Goal: Task Accomplishment & Management: Manage account settings

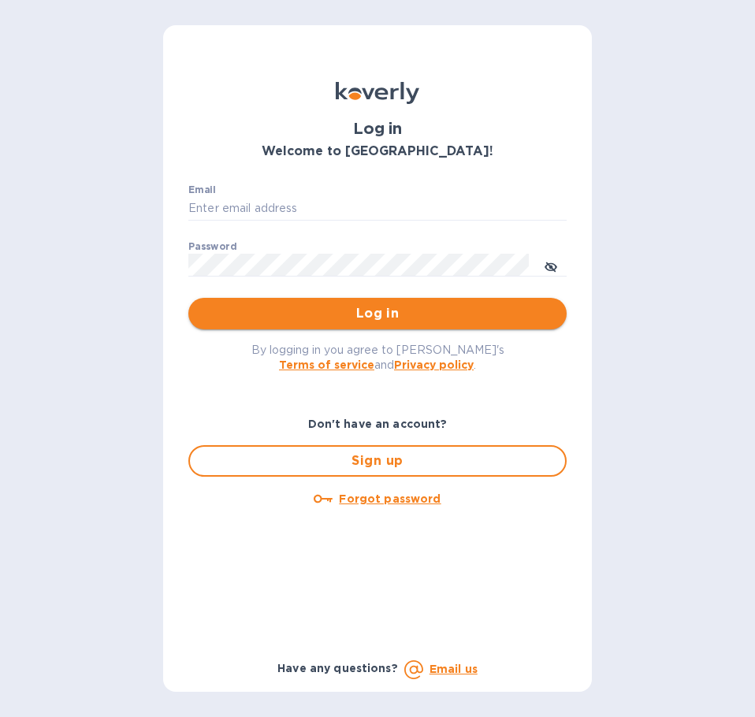
type input "office@morningpep.com"
click at [473, 316] on span "Log in" at bounding box center [377, 313] width 353 height 19
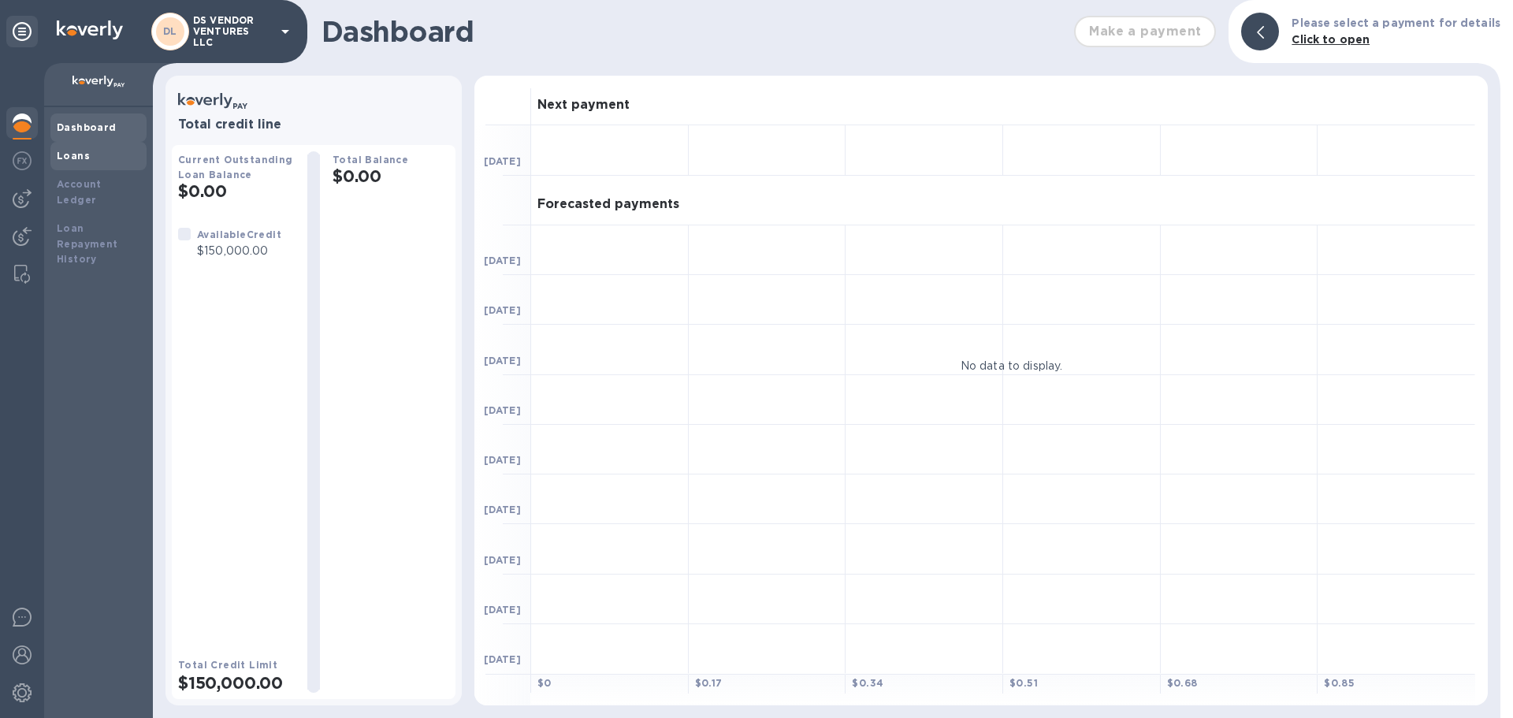
click at [70, 155] on b "Loans" at bounding box center [73, 156] width 33 height 12
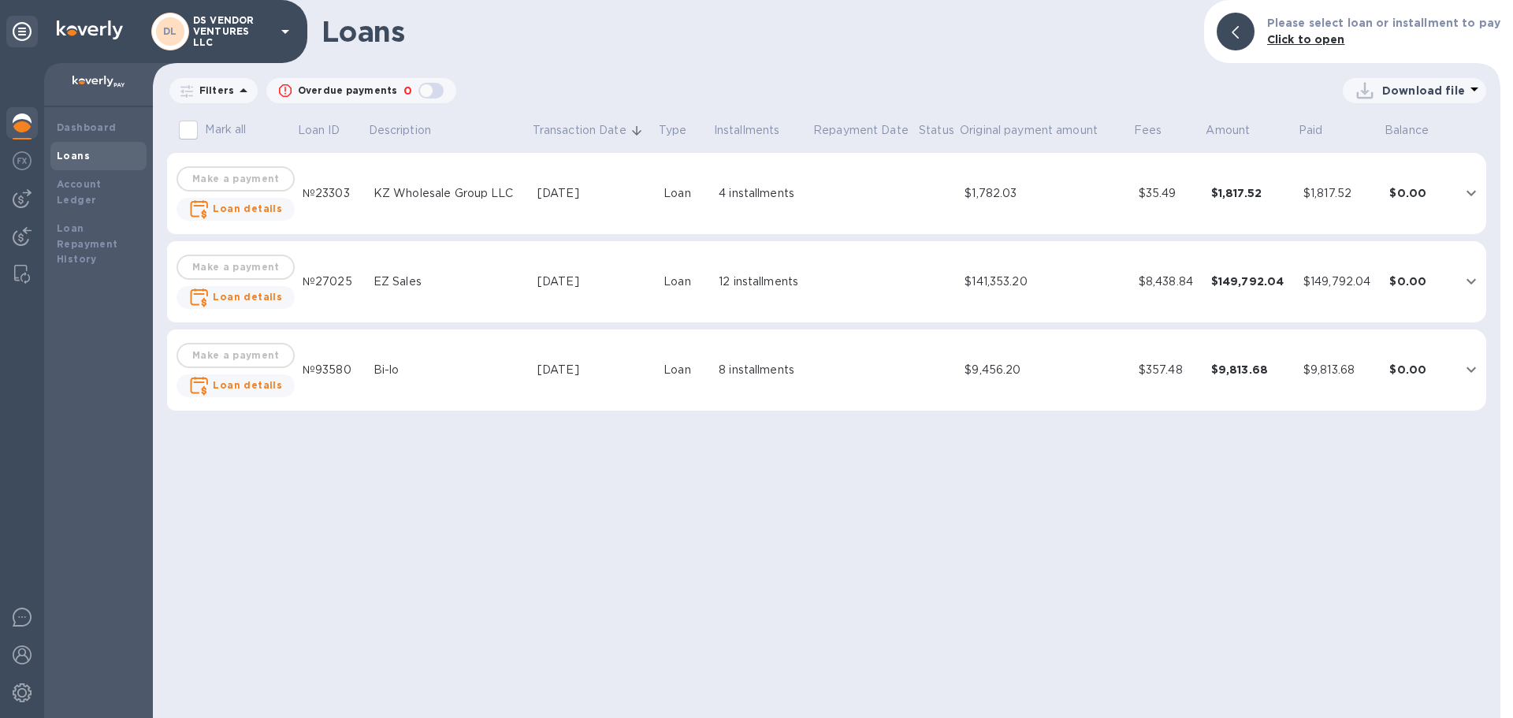
click at [288, 32] on icon at bounding box center [285, 31] width 19 height 19
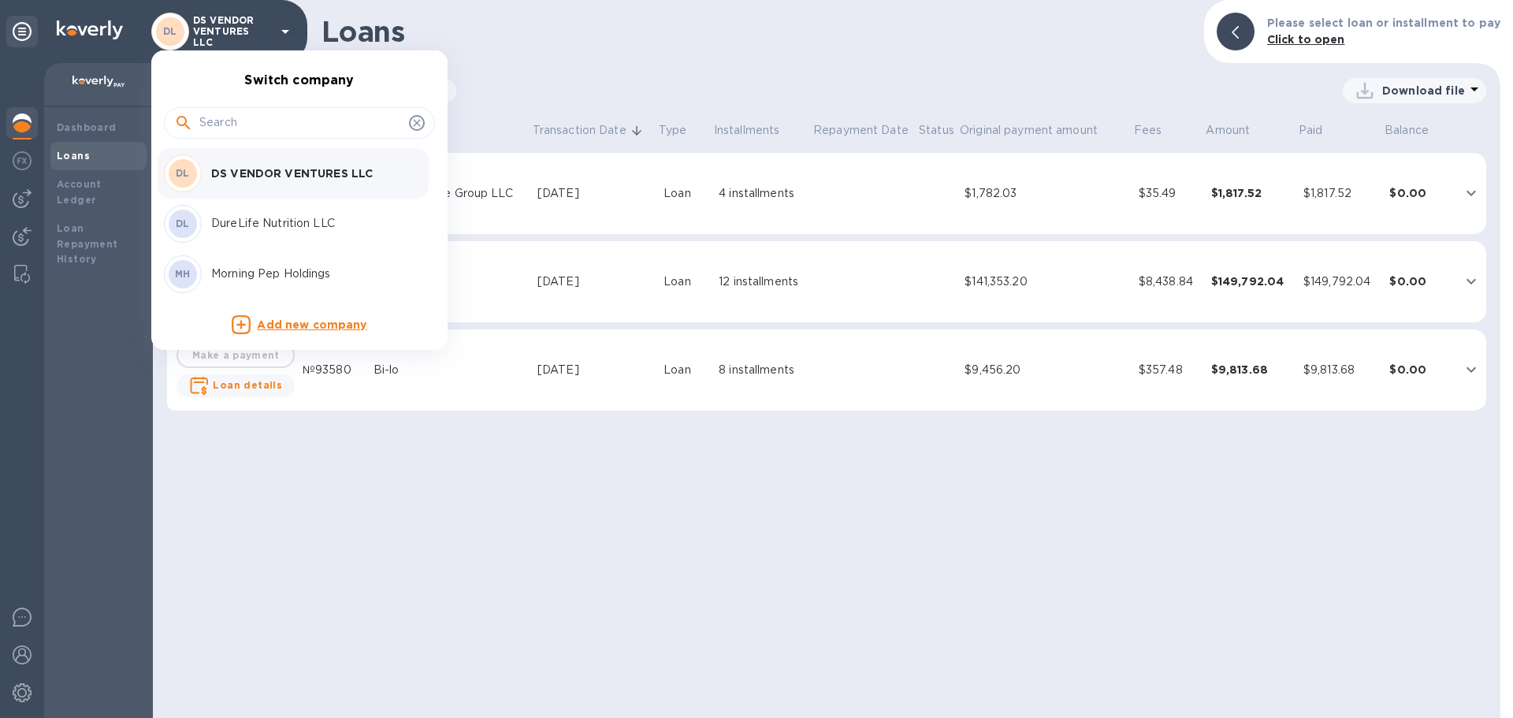
click at [248, 226] on p "DureLife Nutrition LLC" at bounding box center [310, 223] width 199 height 17
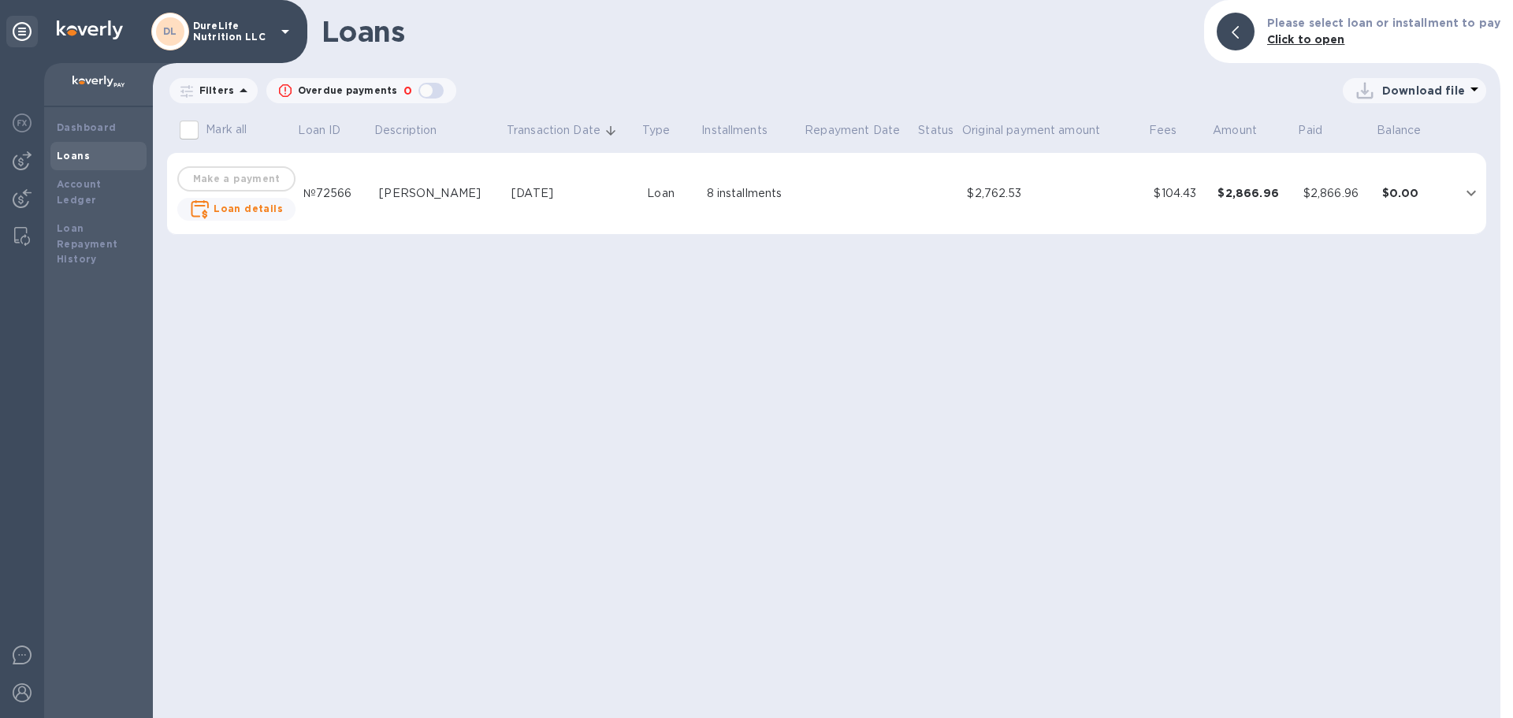
click at [744, 202] on td "8 installments" at bounding box center [751, 194] width 103 height 82
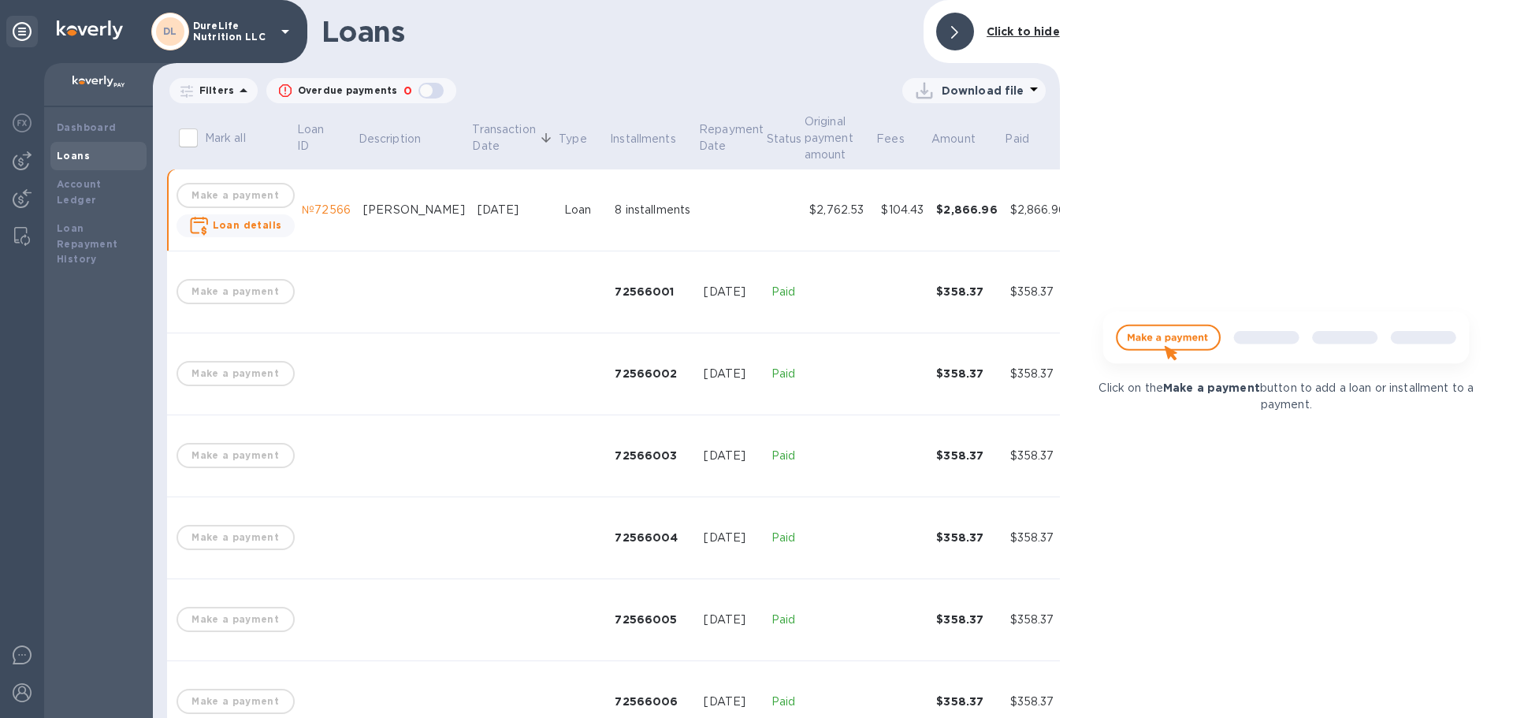
click at [952, 39] on div at bounding box center [955, 32] width 38 height 38
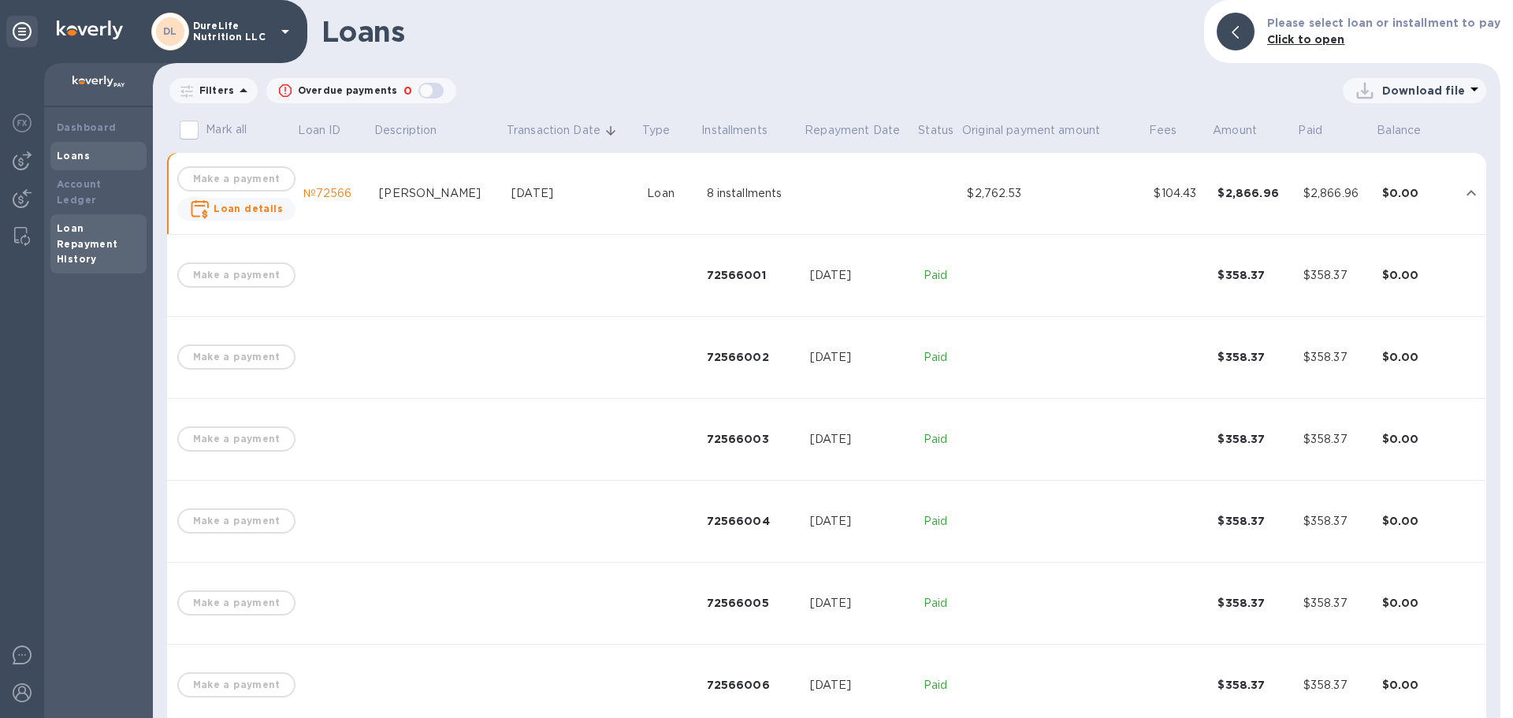
click at [78, 222] on b "Loan Repayment History" at bounding box center [87, 243] width 61 height 43
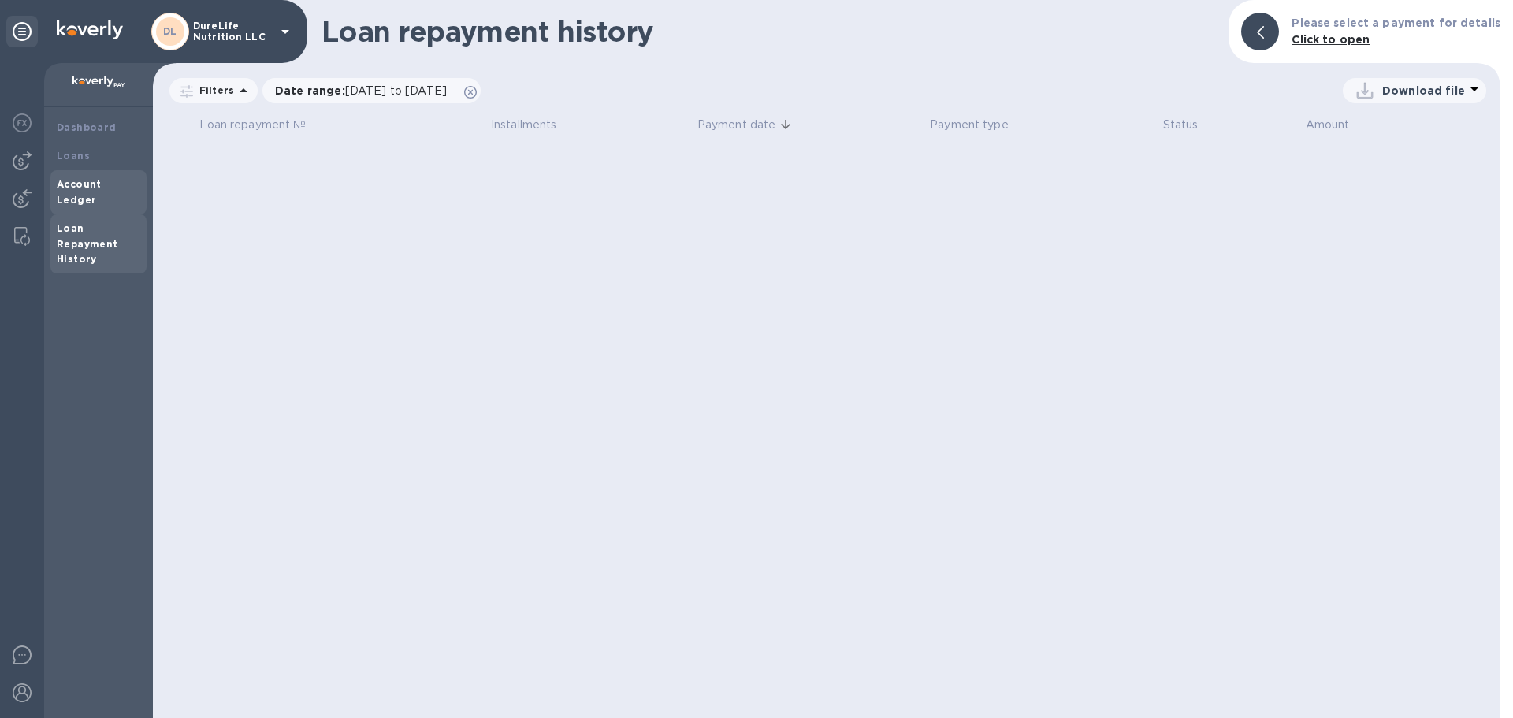
click at [102, 188] on b "Account Ledger" at bounding box center [79, 192] width 45 height 28
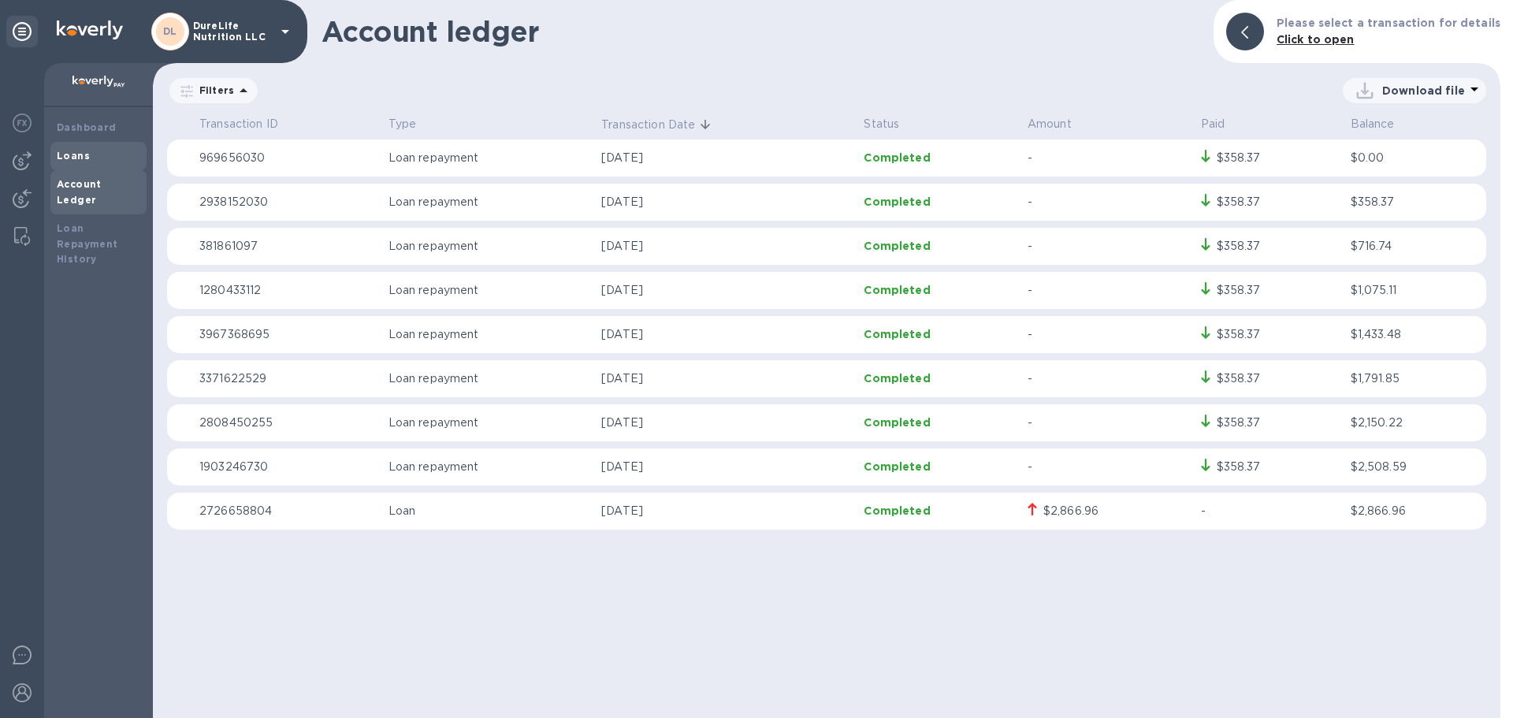
click at [107, 158] on div "Loans" at bounding box center [99, 156] width 84 height 16
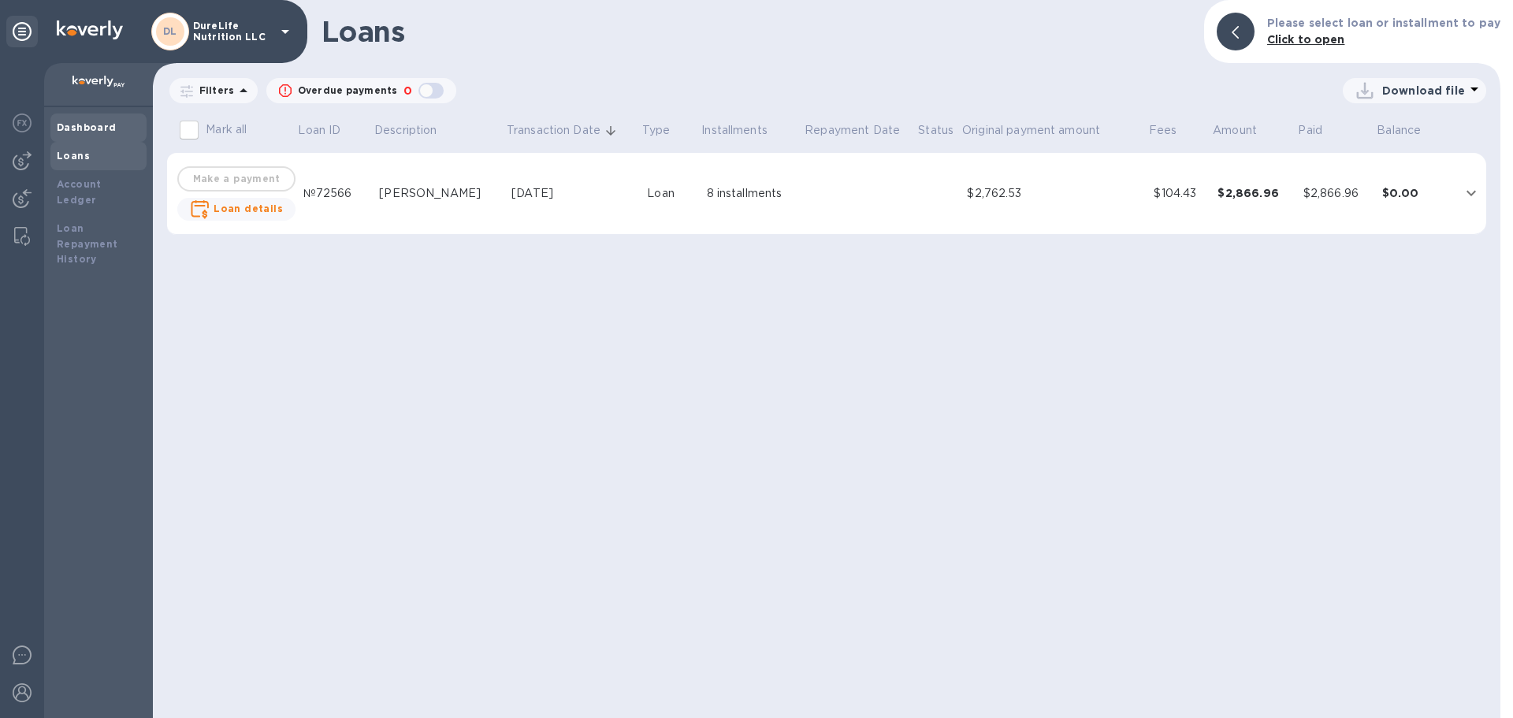
click at [96, 126] on b "Dashboard" at bounding box center [87, 127] width 60 height 12
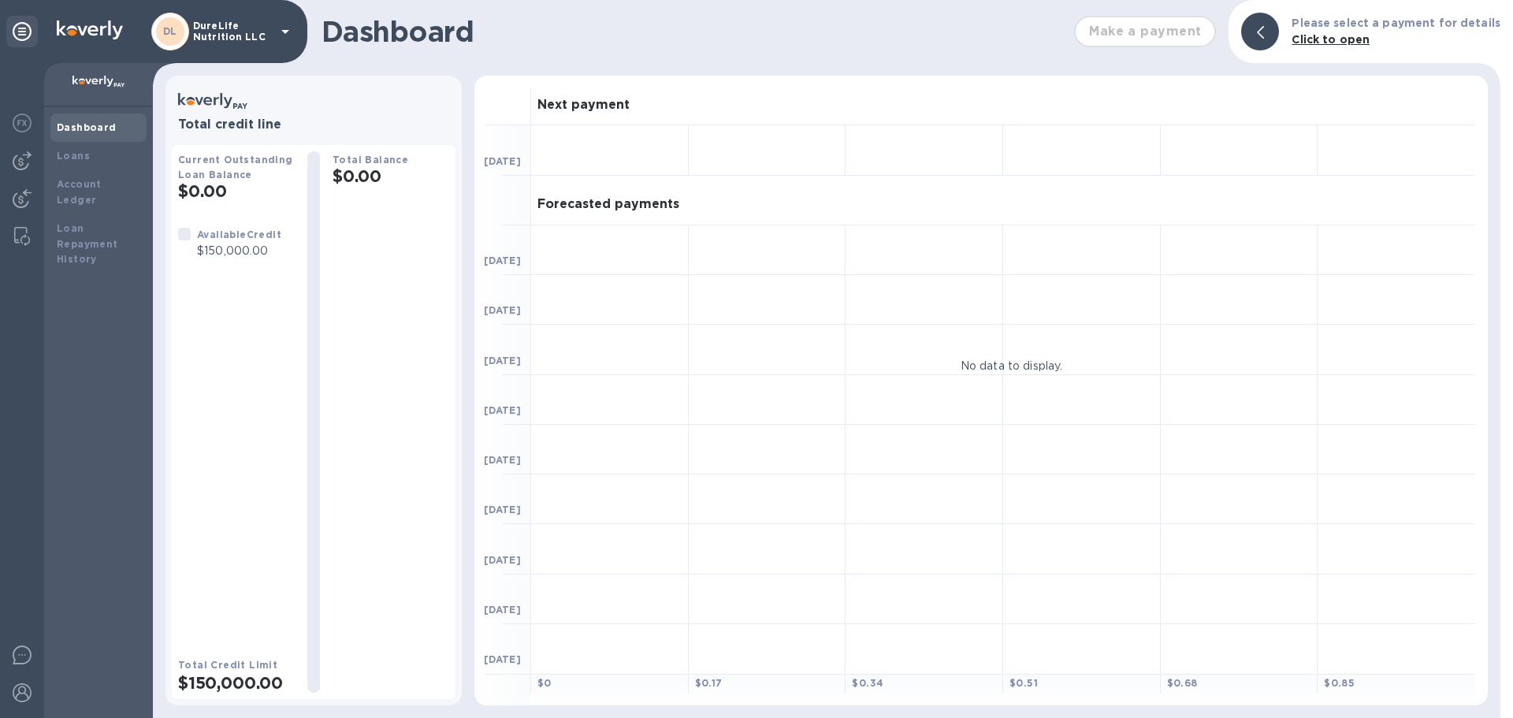
click at [286, 27] on icon at bounding box center [285, 31] width 19 height 19
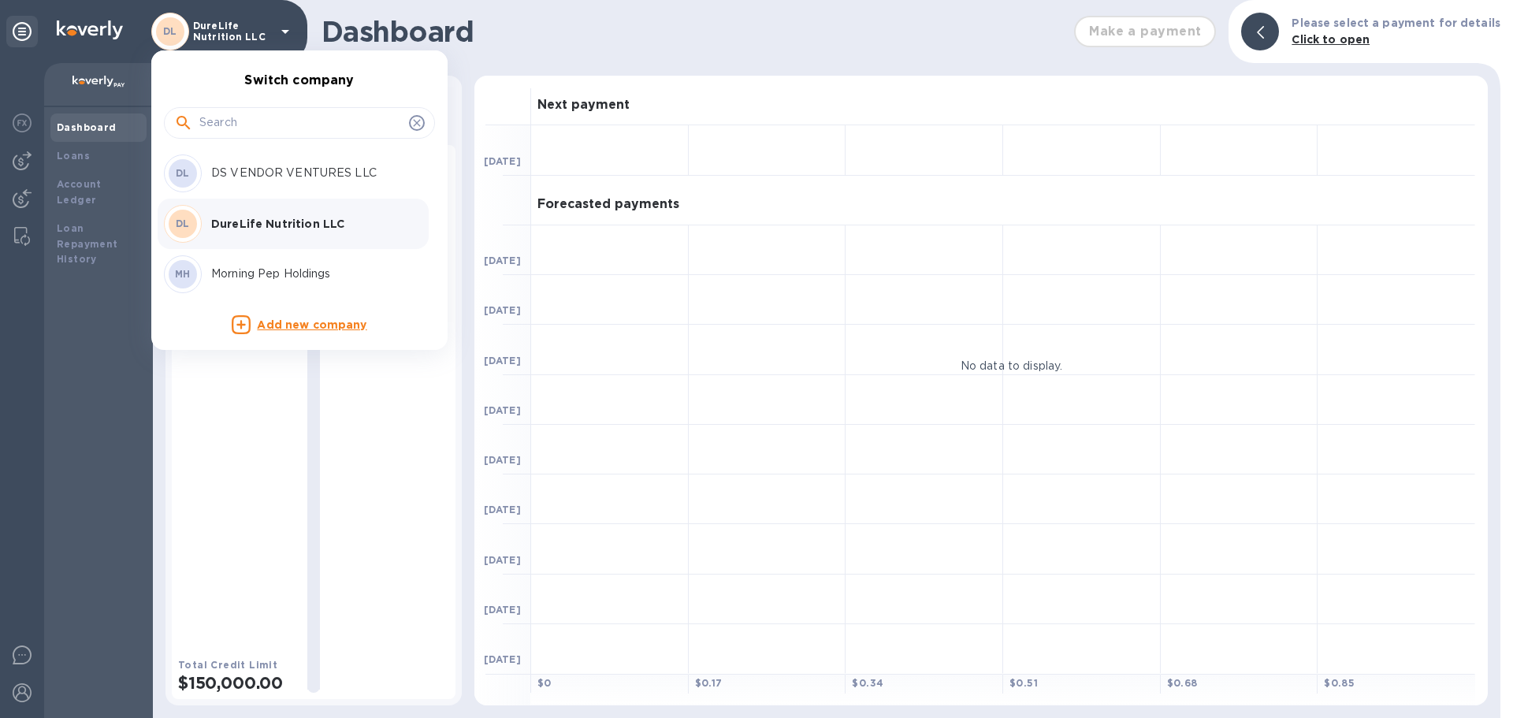
click at [113, 364] on div at bounding box center [756, 359] width 1513 height 718
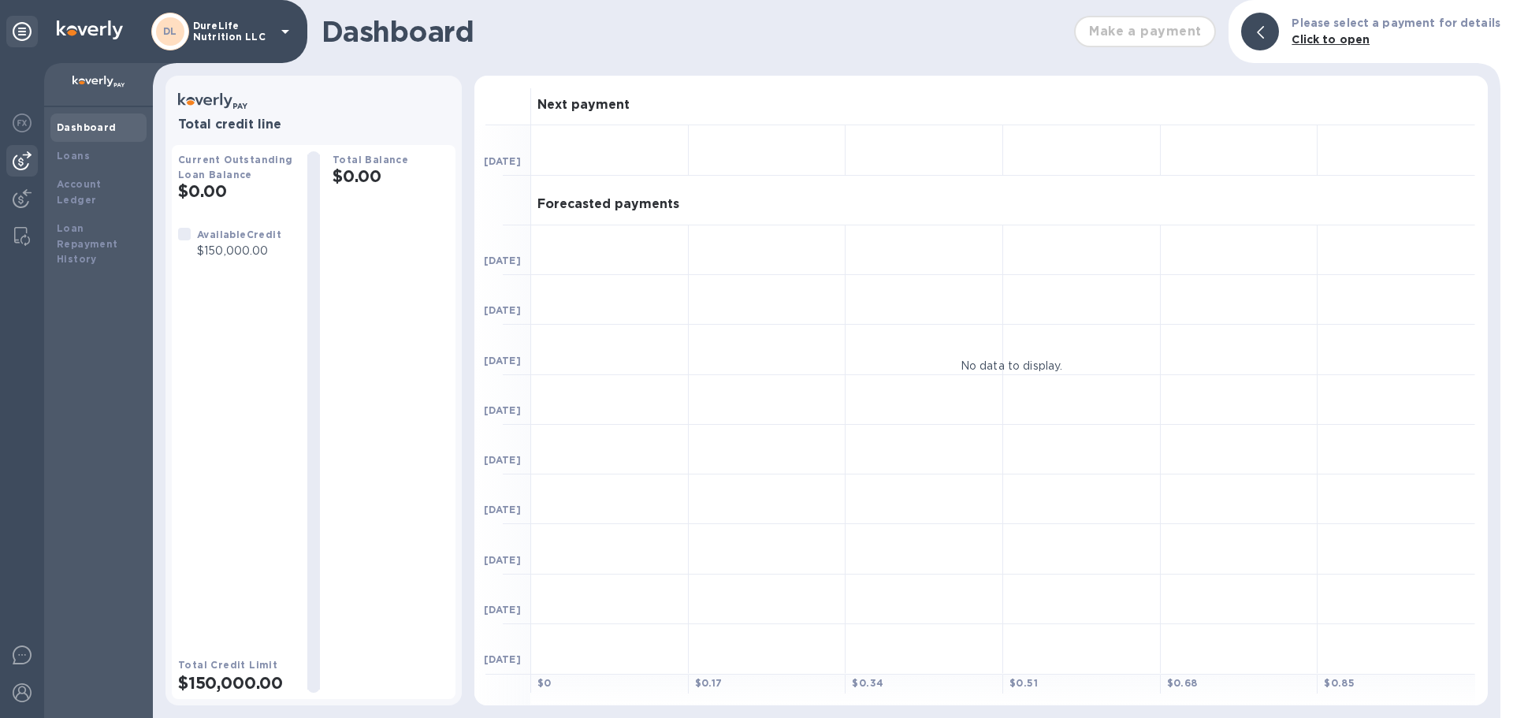
click at [25, 161] on img at bounding box center [22, 160] width 19 height 19
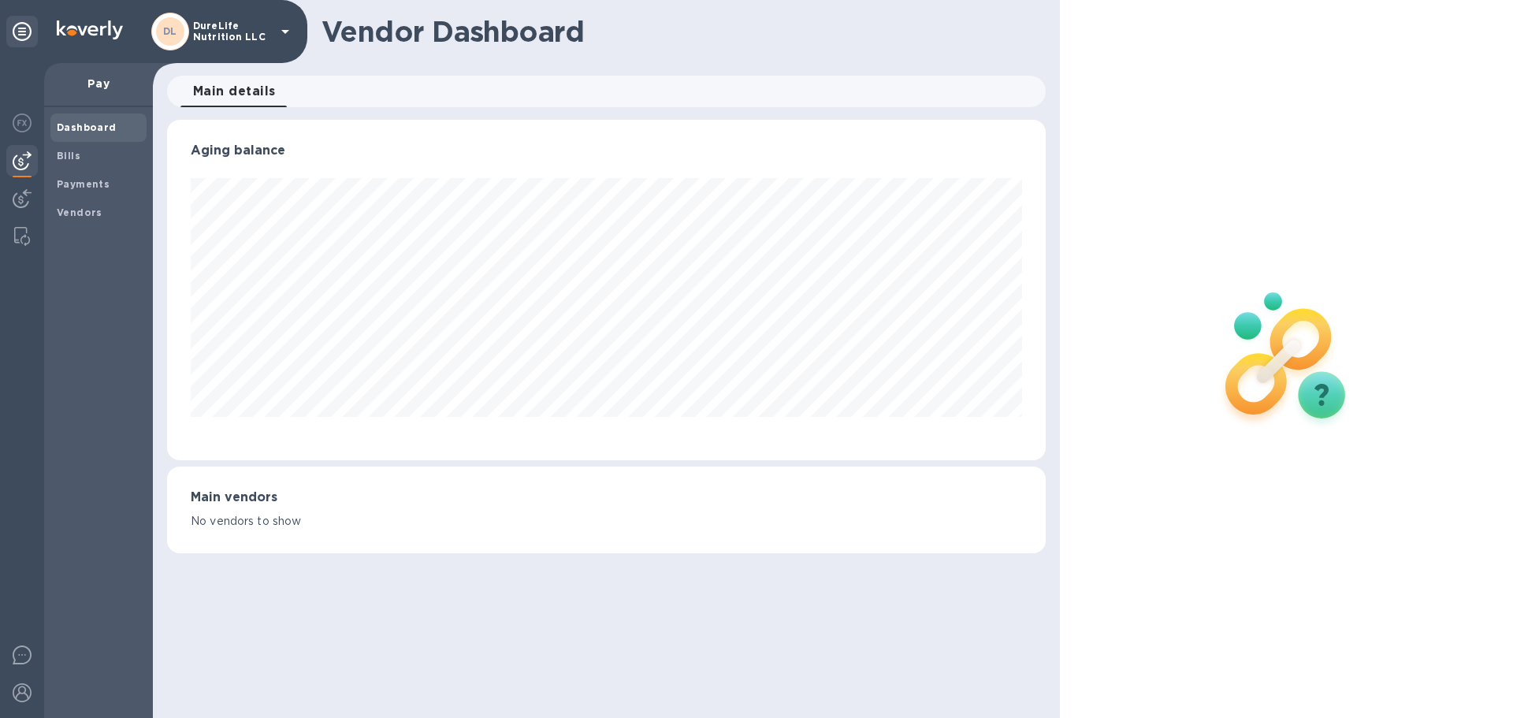
scroll to position [340, 878]
click at [25, 200] on img at bounding box center [22, 198] width 19 height 19
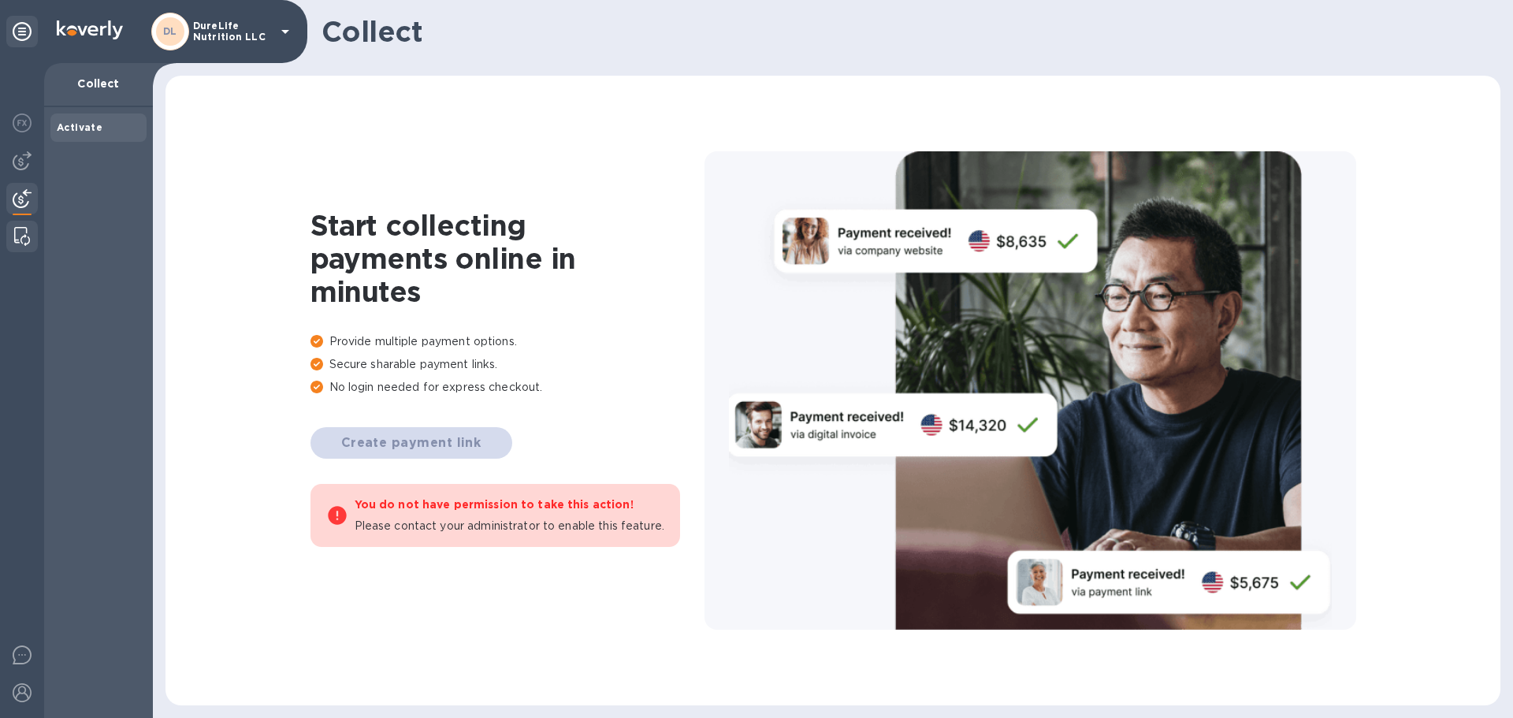
click at [17, 236] on img at bounding box center [22, 236] width 16 height 19
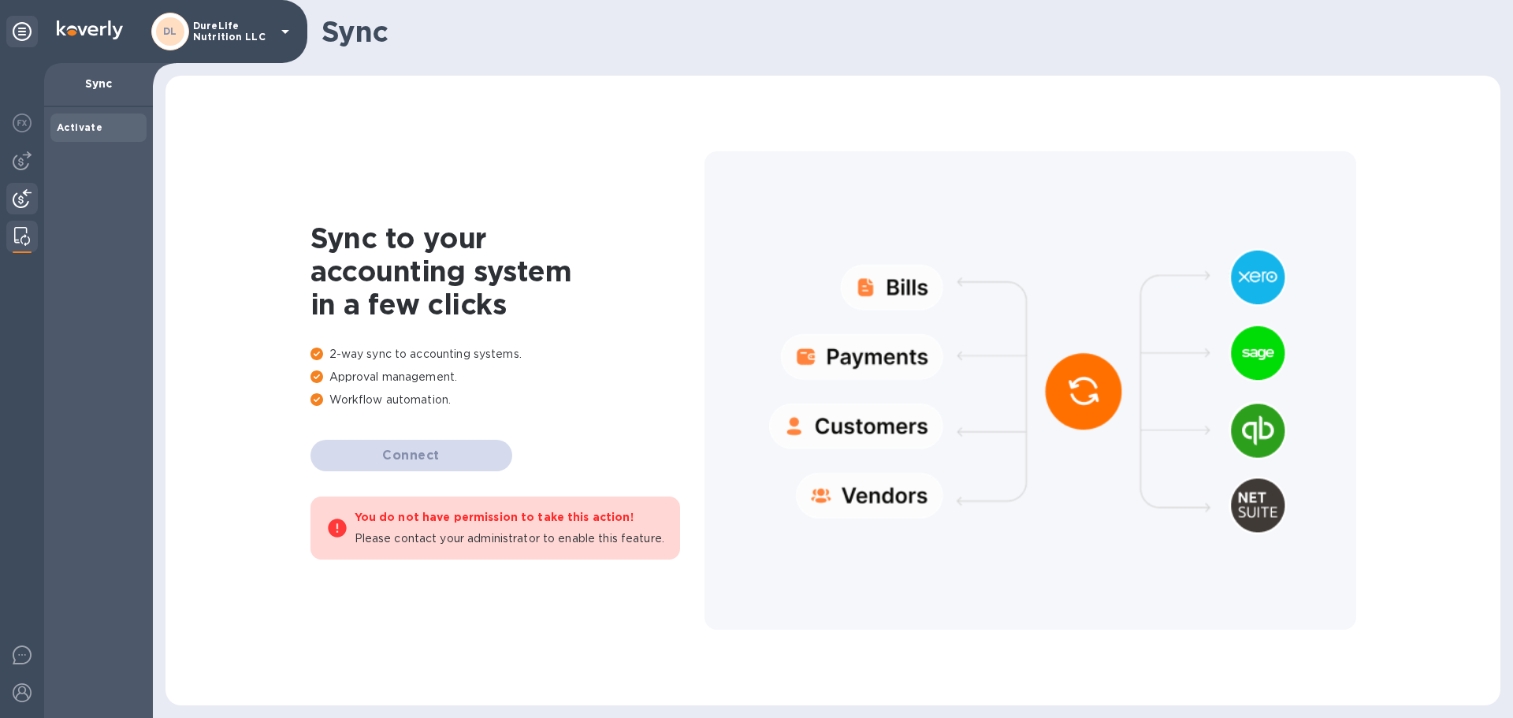
click at [19, 198] on img at bounding box center [22, 198] width 19 height 19
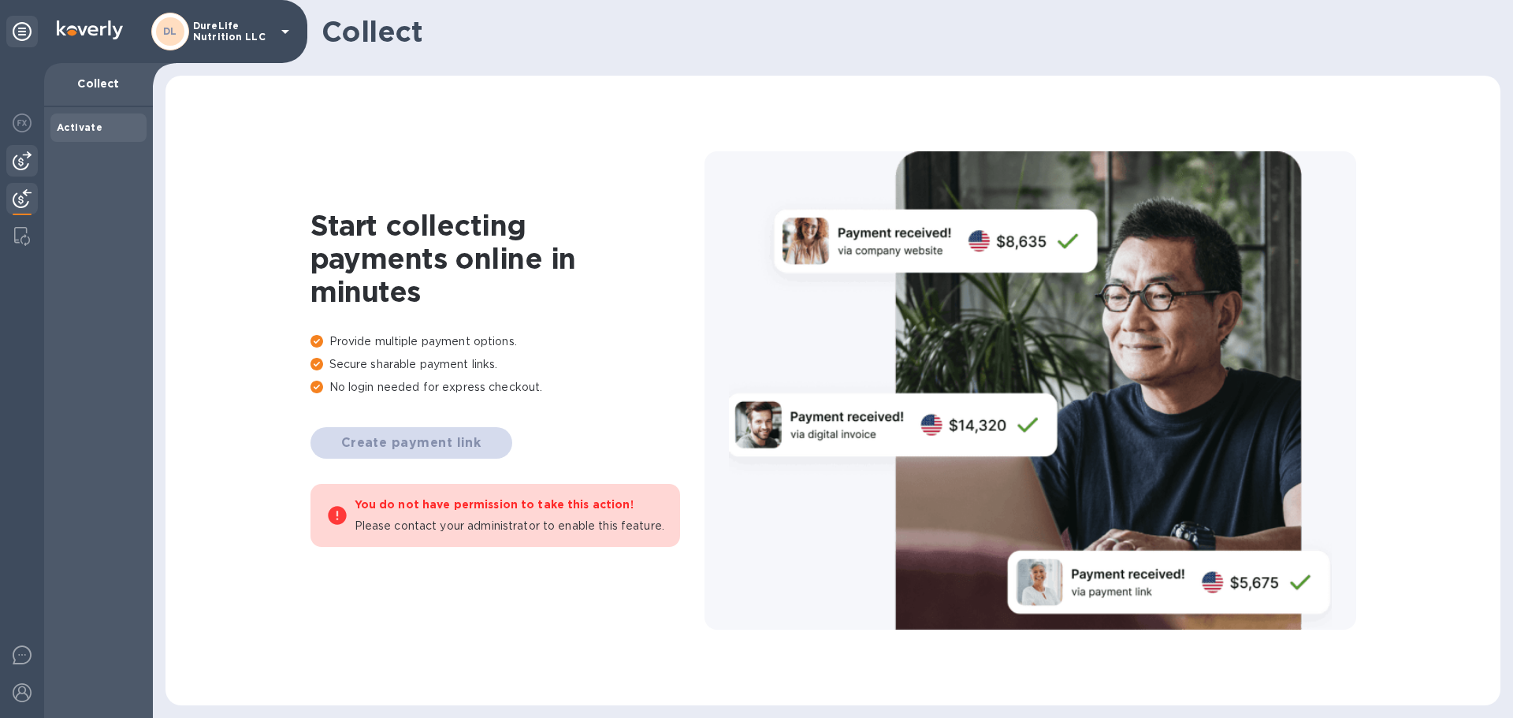
click at [17, 154] on img at bounding box center [22, 160] width 19 height 19
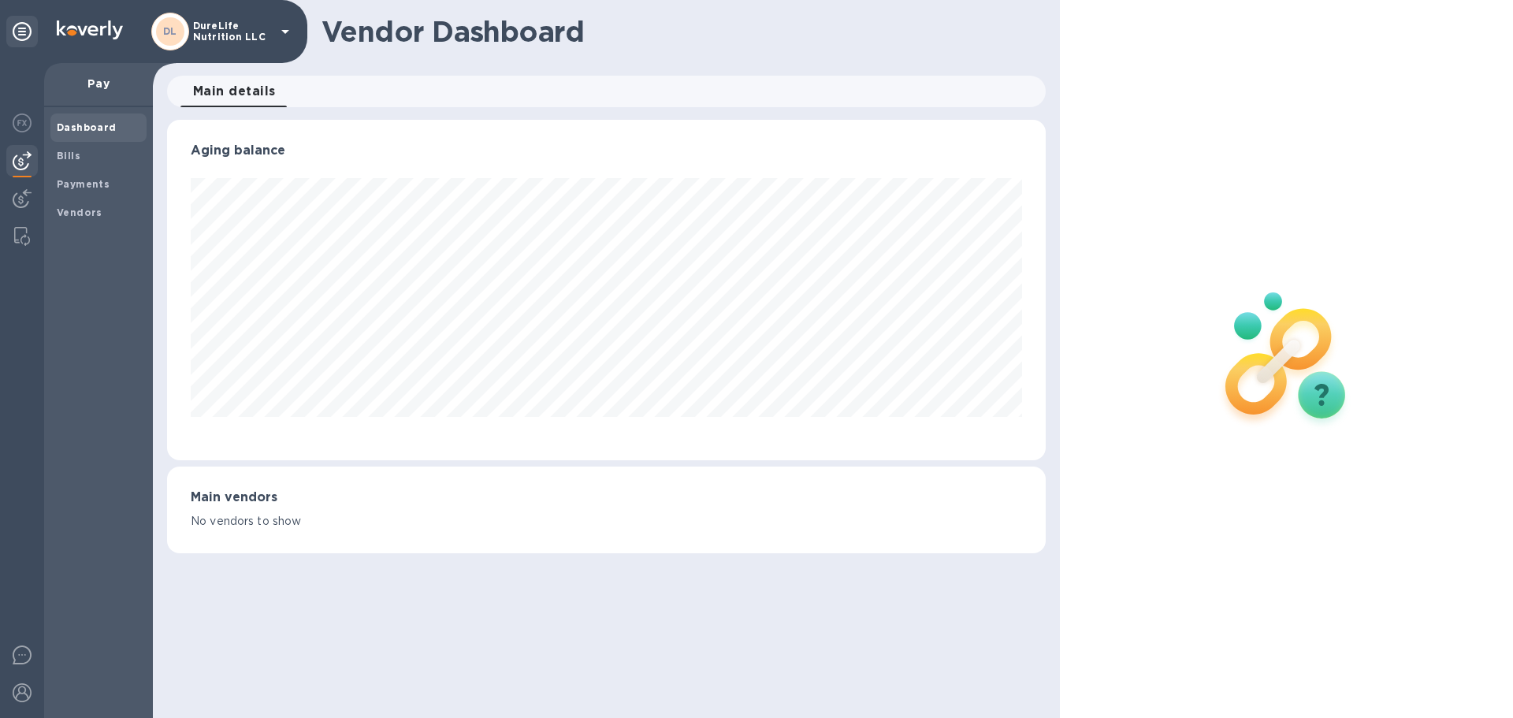
scroll to position [340, 878]
click at [18, 124] on img at bounding box center [22, 122] width 19 height 19
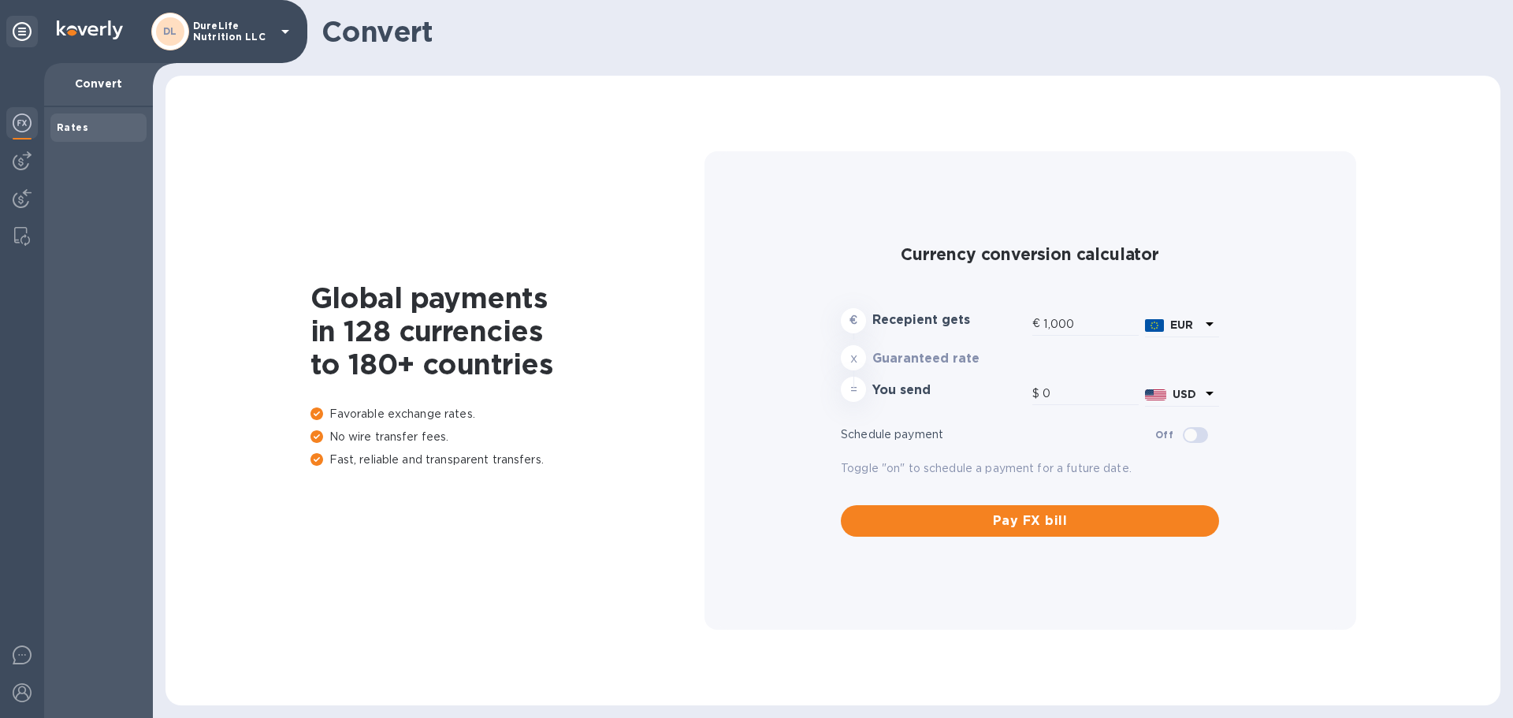
type input "1,171.24"
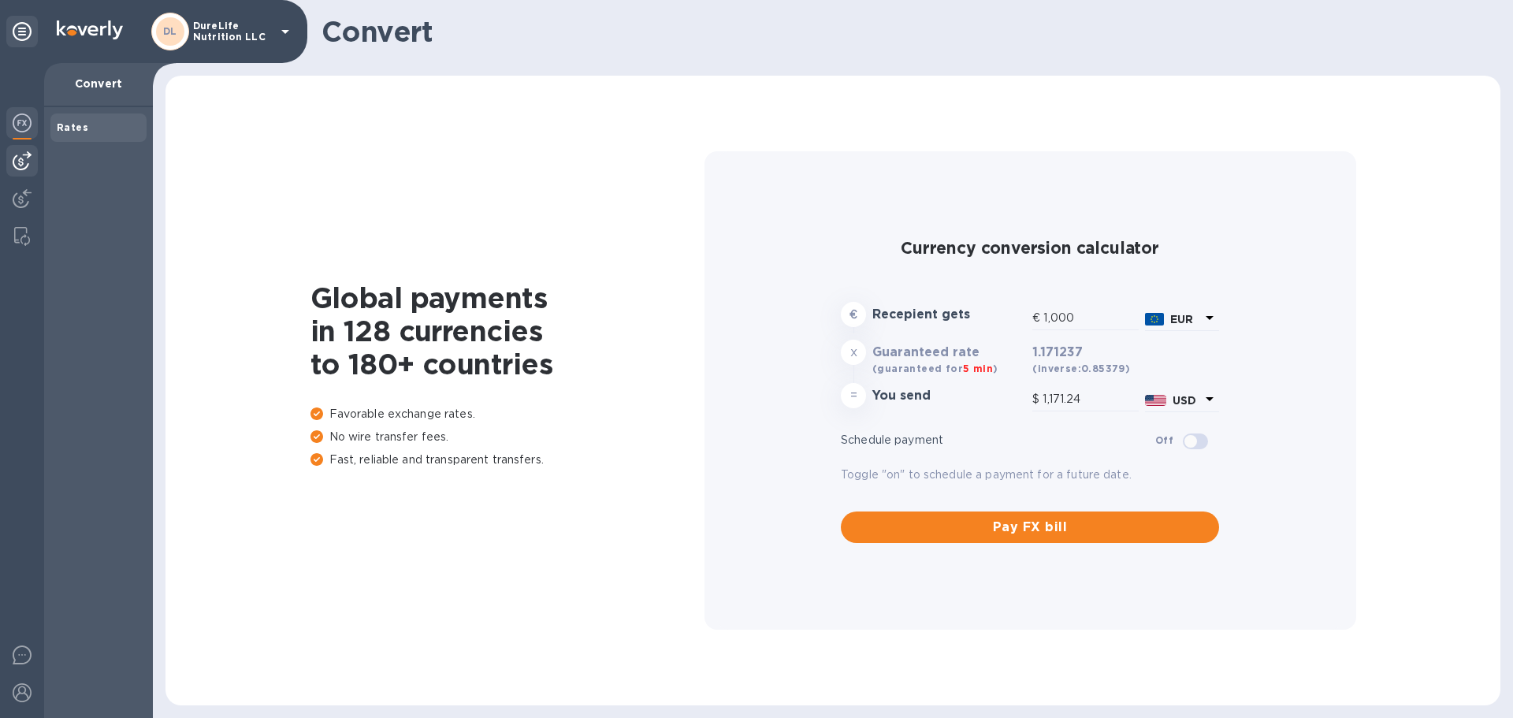
click at [18, 172] on div at bounding box center [22, 161] width 32 height 32
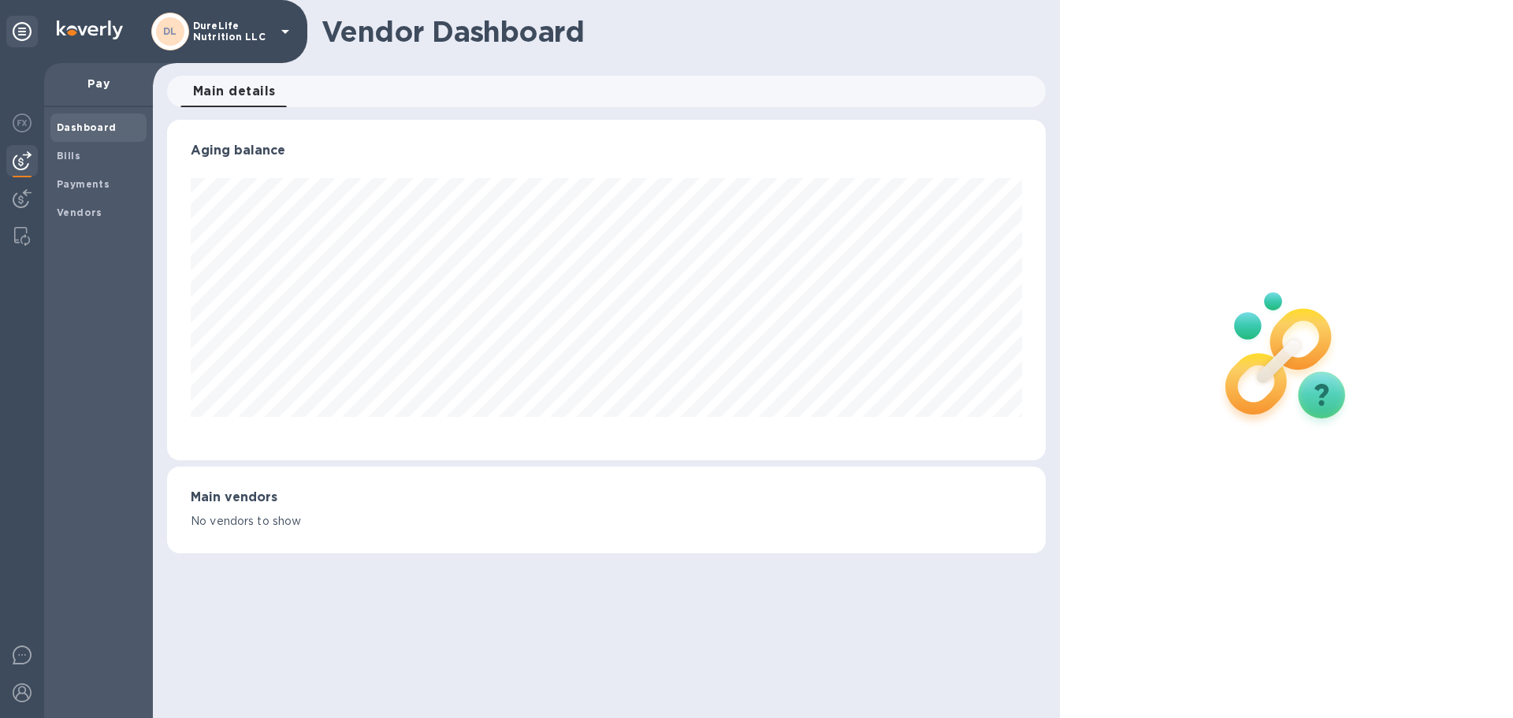
scroll to position [340, 878]
click at [105, 152] on span "Bills" at bounding box center [99, 156] width 84 height 16
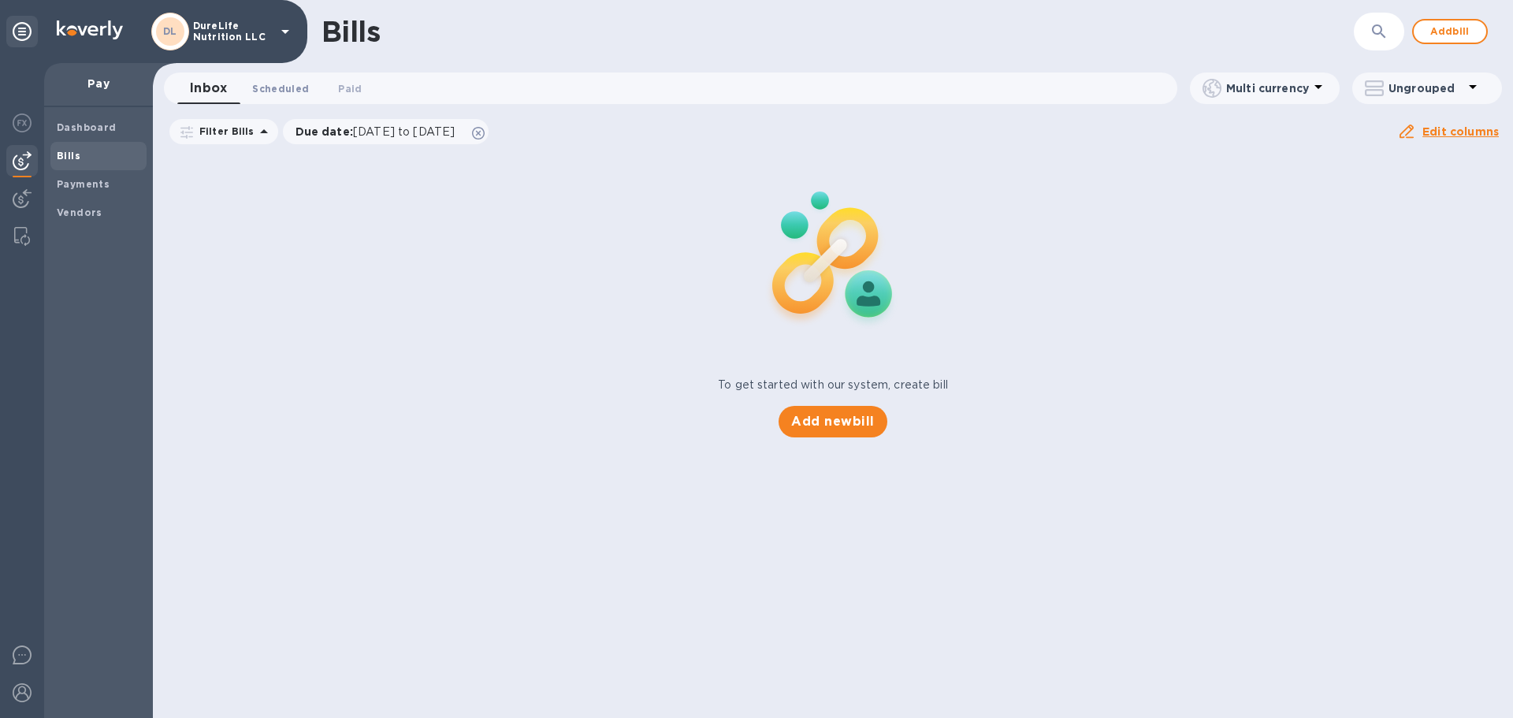
click at [265, 101] on button "Scheduled 0" at bounding box center [280, 88] width 82 height 32
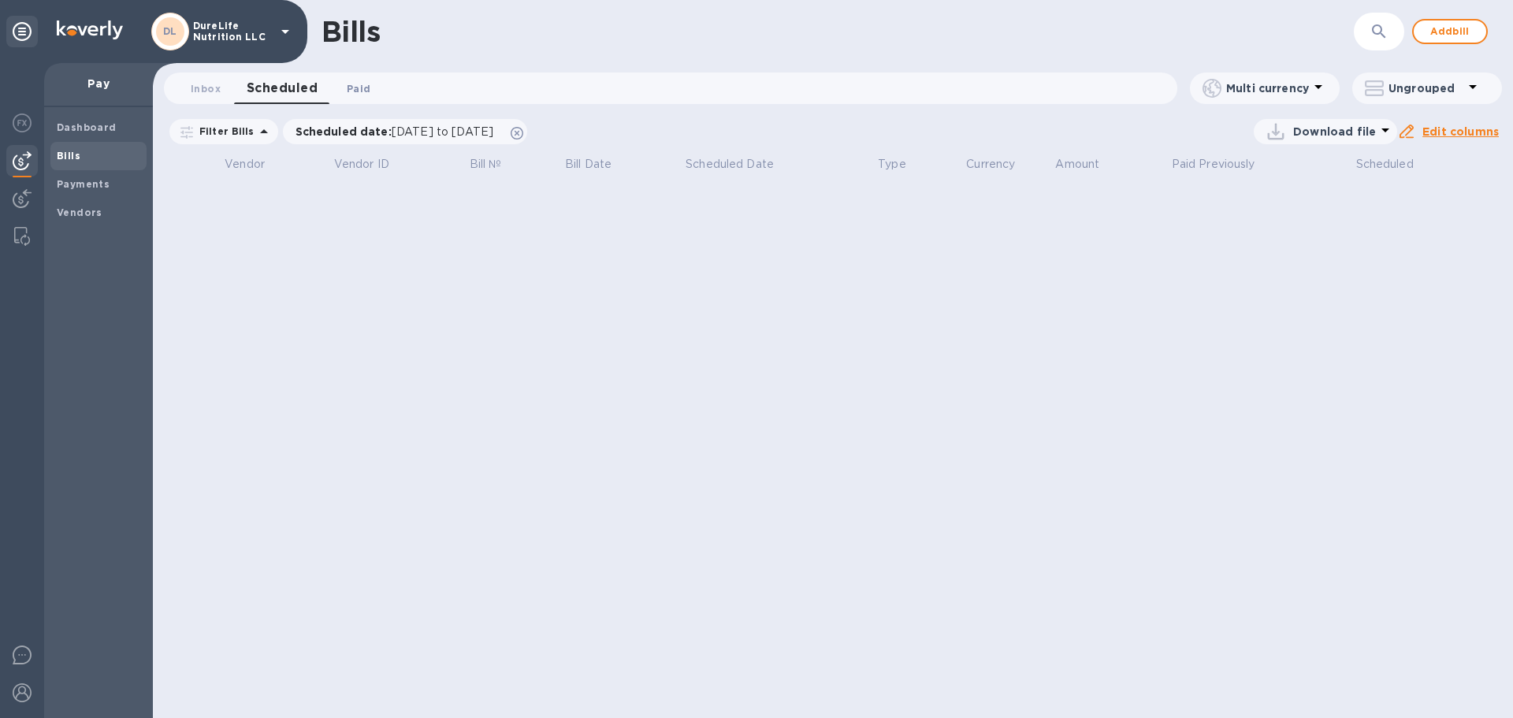
click at [356, 87] on span "Paid 0" at bounding box center [359, 88] width 24 height 17
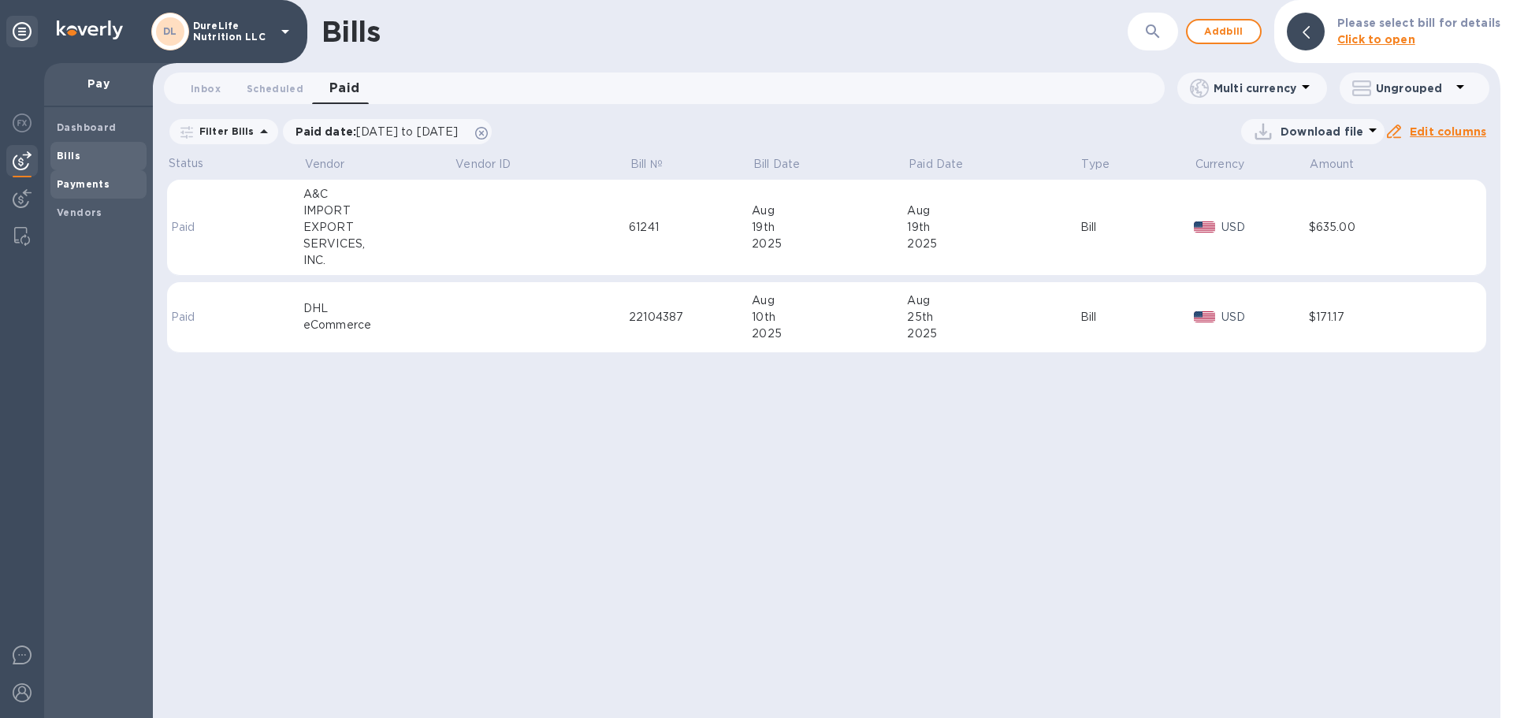
click at [87, 180] on b "Payments" at bounding box center [83, 184] width 53 height 12
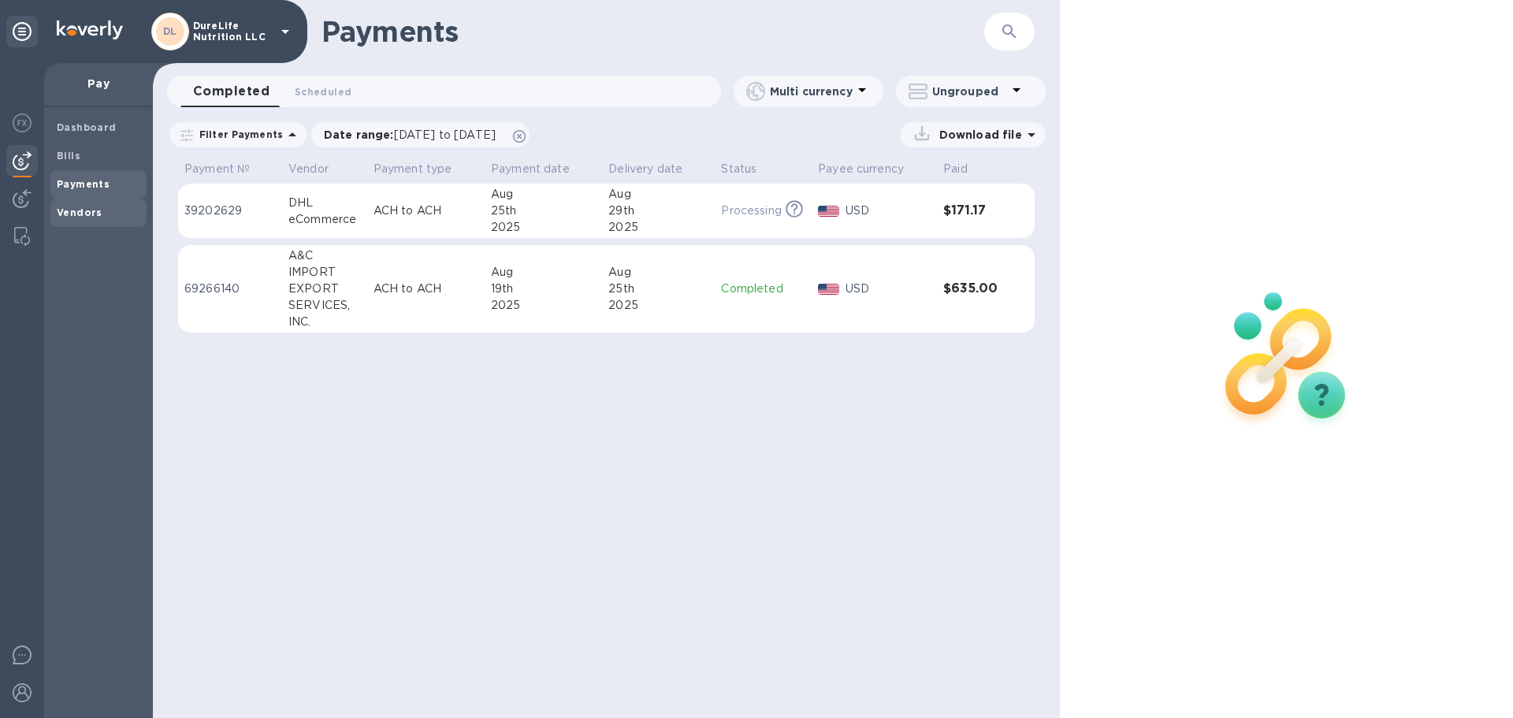
click at [72, 210] on b "Vendors" at bounding box center [80, 212] width 46 height 12
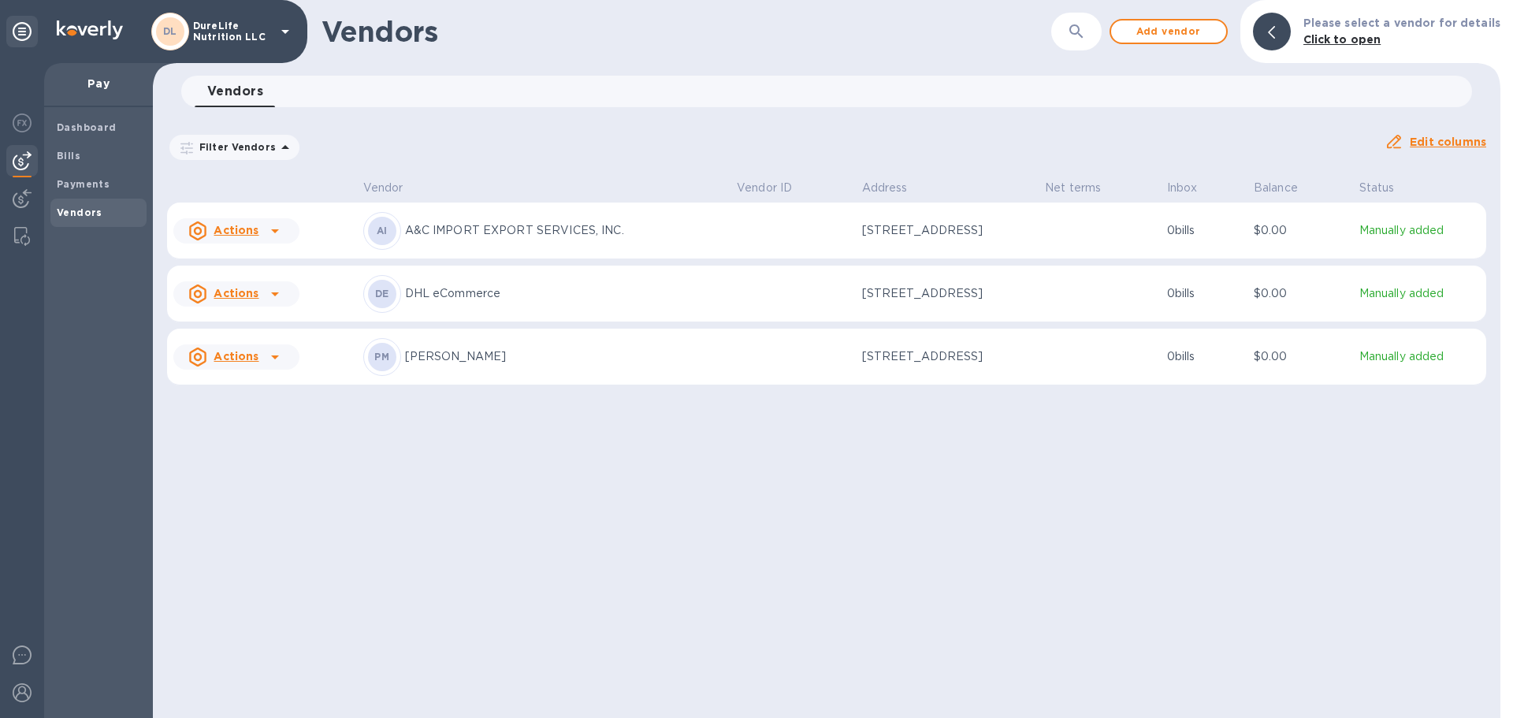
click at [801, 239] on td at bounding box center [792, 230] width 125 height 57
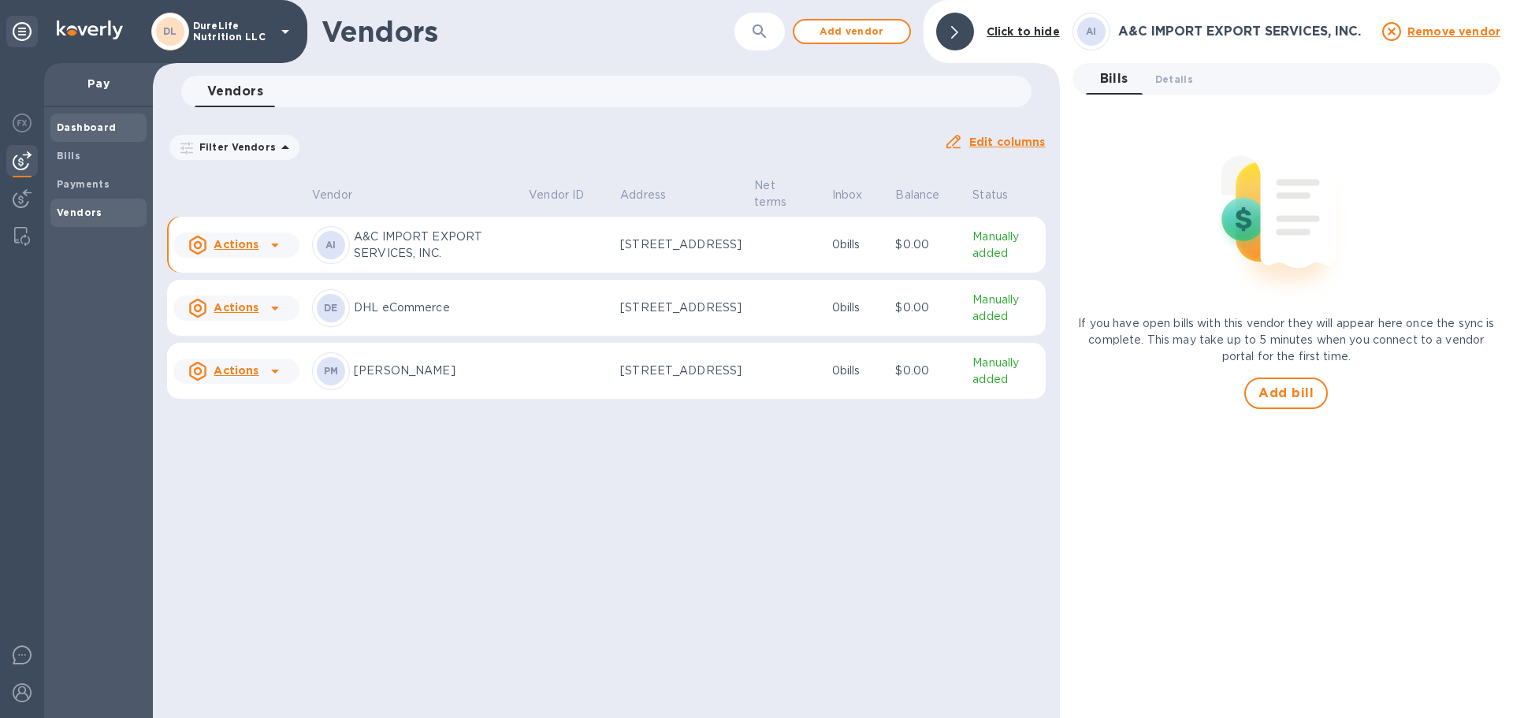
click at [88, 115] on div "Dashboard" at bounding box center [98, 127] width 96 height 28
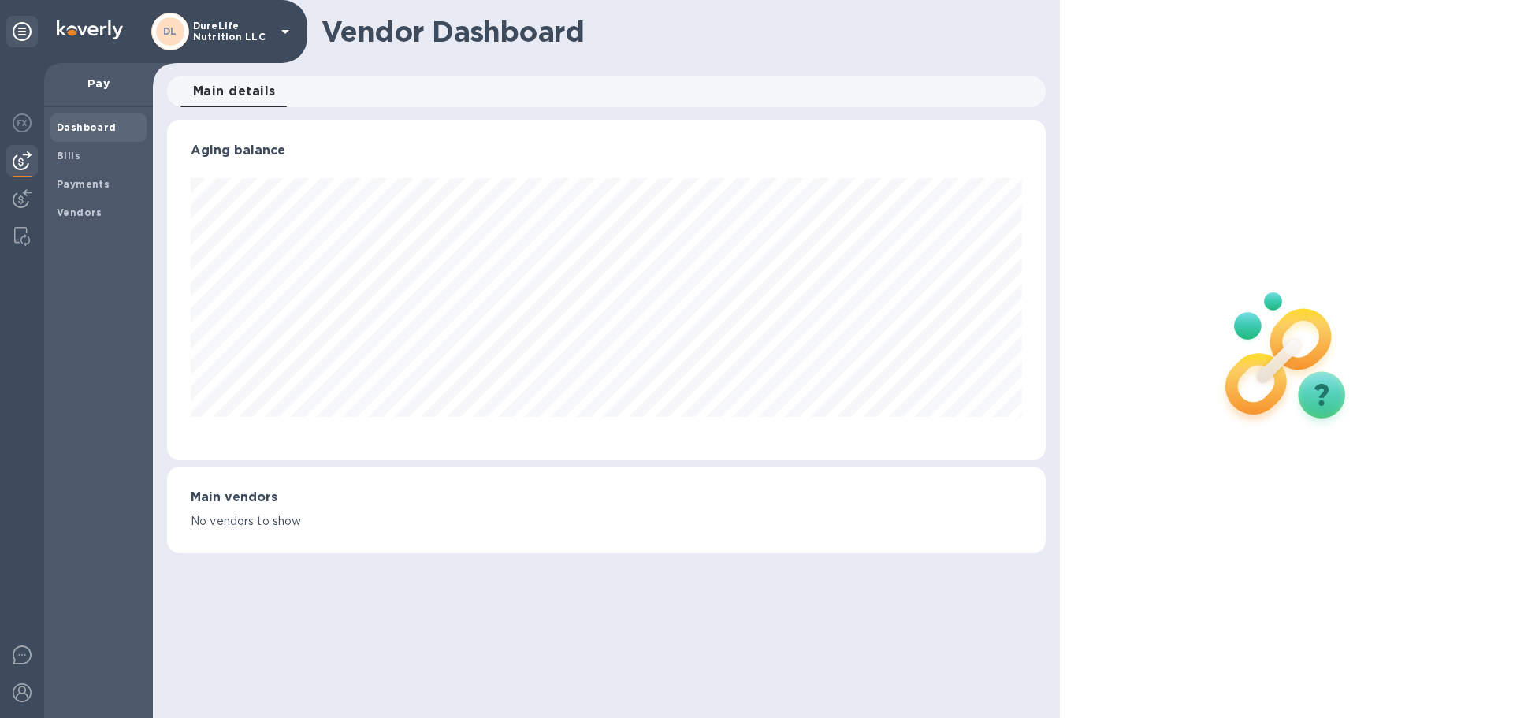
scroll to position [340, 878]
click at [103, 161] on span "Bills" at bounding box center [99, 156] width 84 height 16
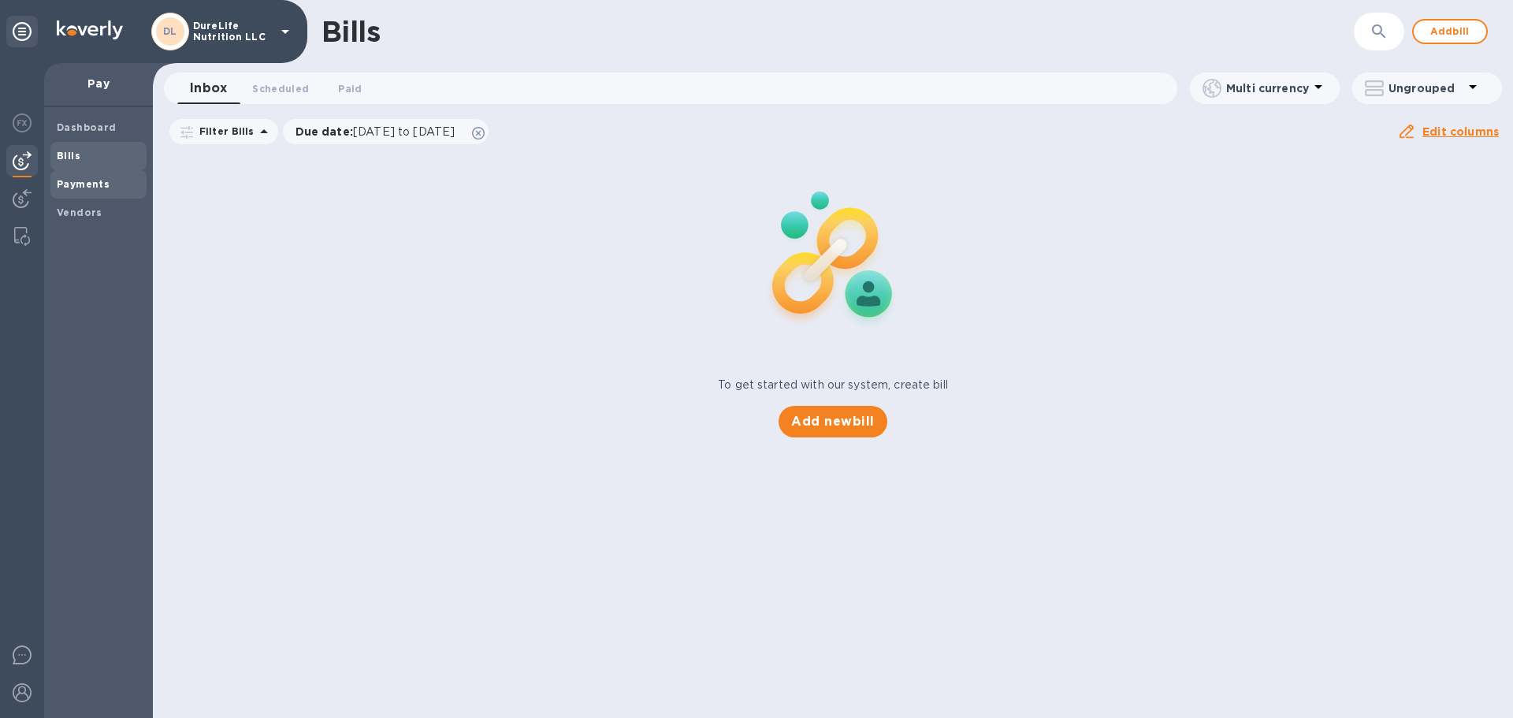
click at [114, 180] on span "Payments" at bounding box center [99, 184] width 84 height 16
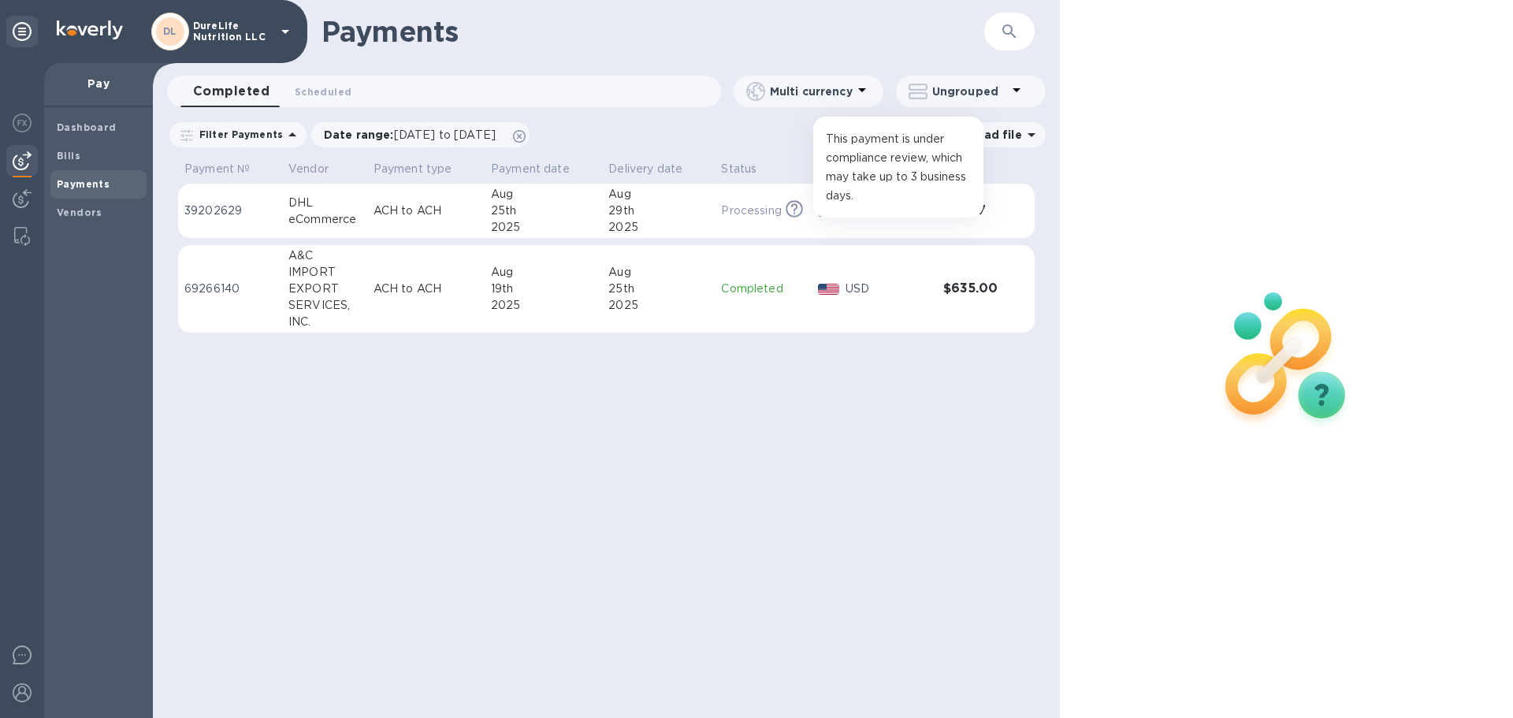
click at [794, 209] on icon at bounding box center [794, 207] width 6 height 8
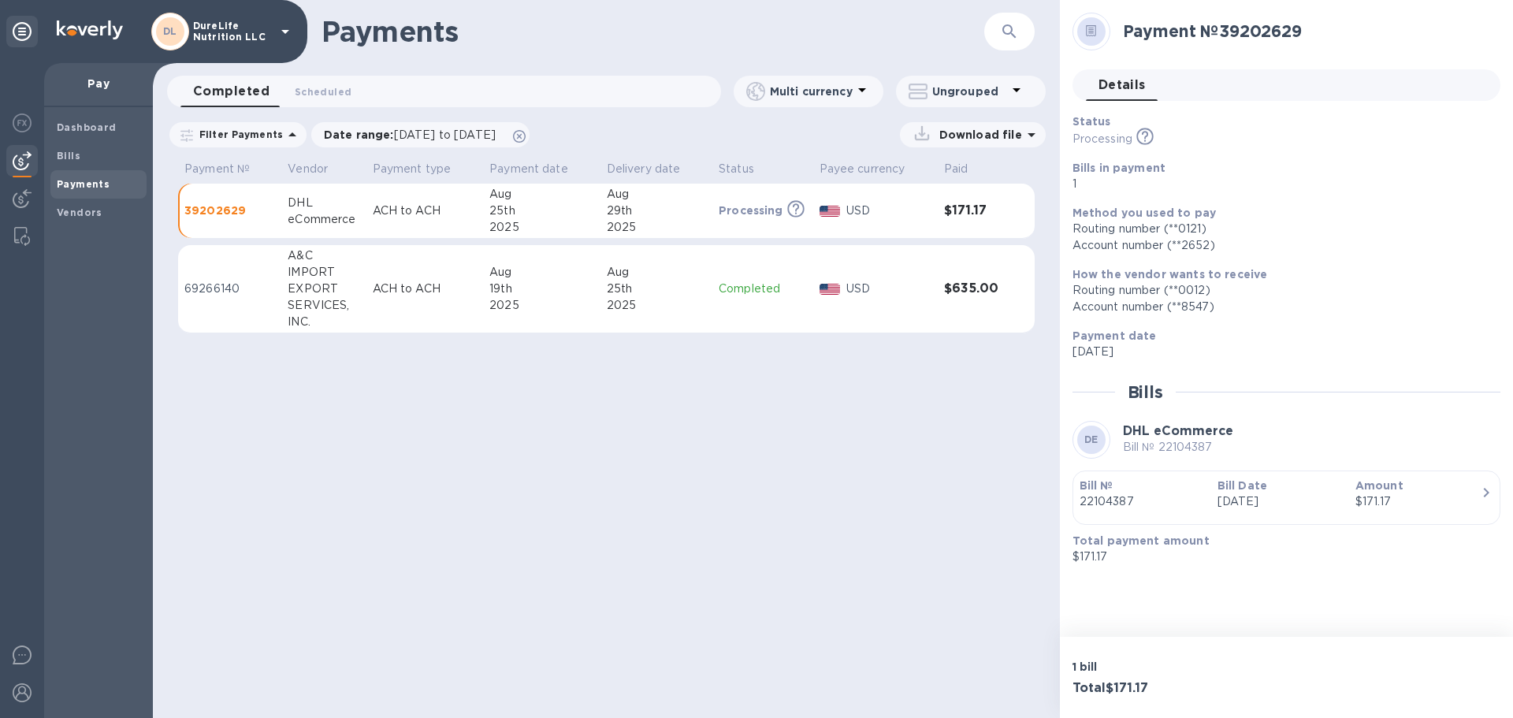
click at [1491, 496] on icon "button" at bounding box center [1485, 492] width 19 height 19
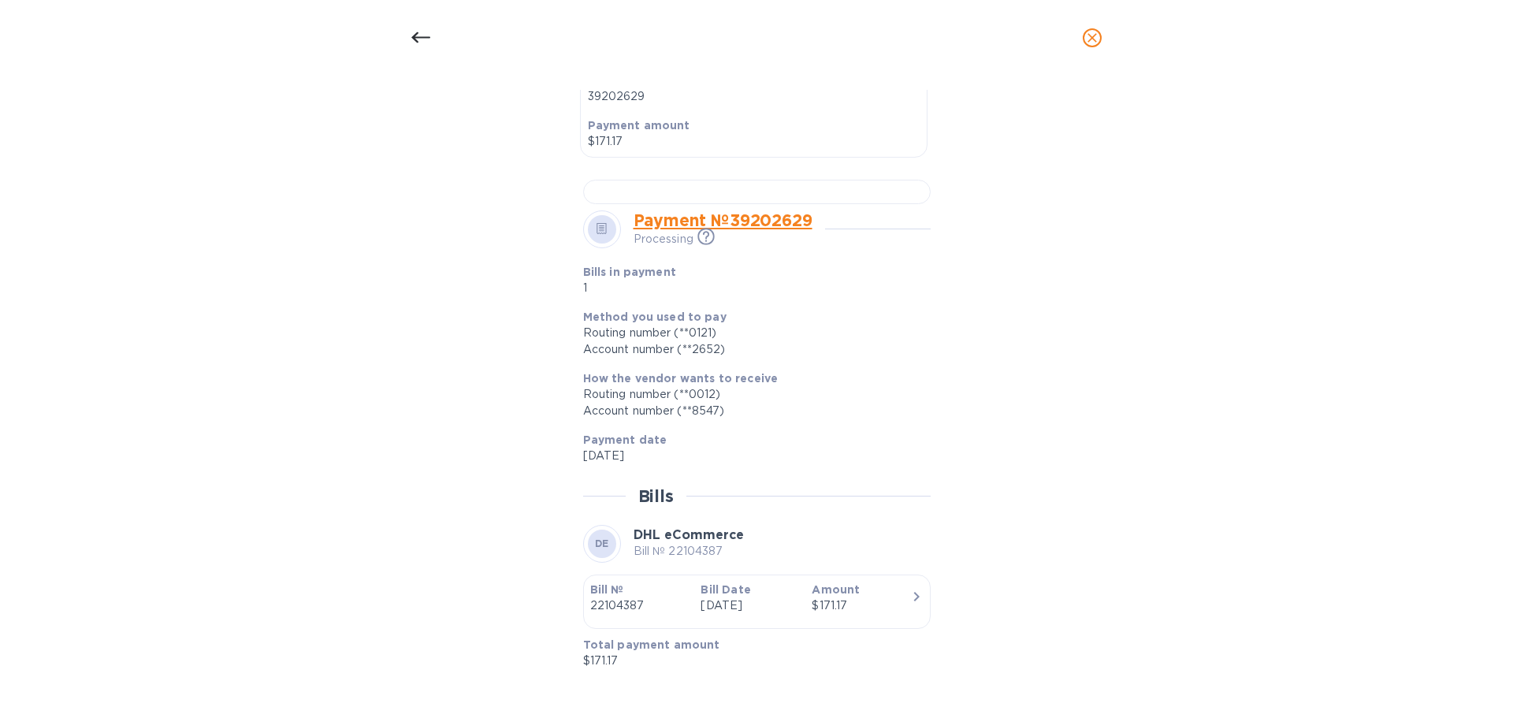
scroll to position [889, 0]
click at [1087, 36] on icon "close" at bounding box center [1092, 38] width 16 height 16
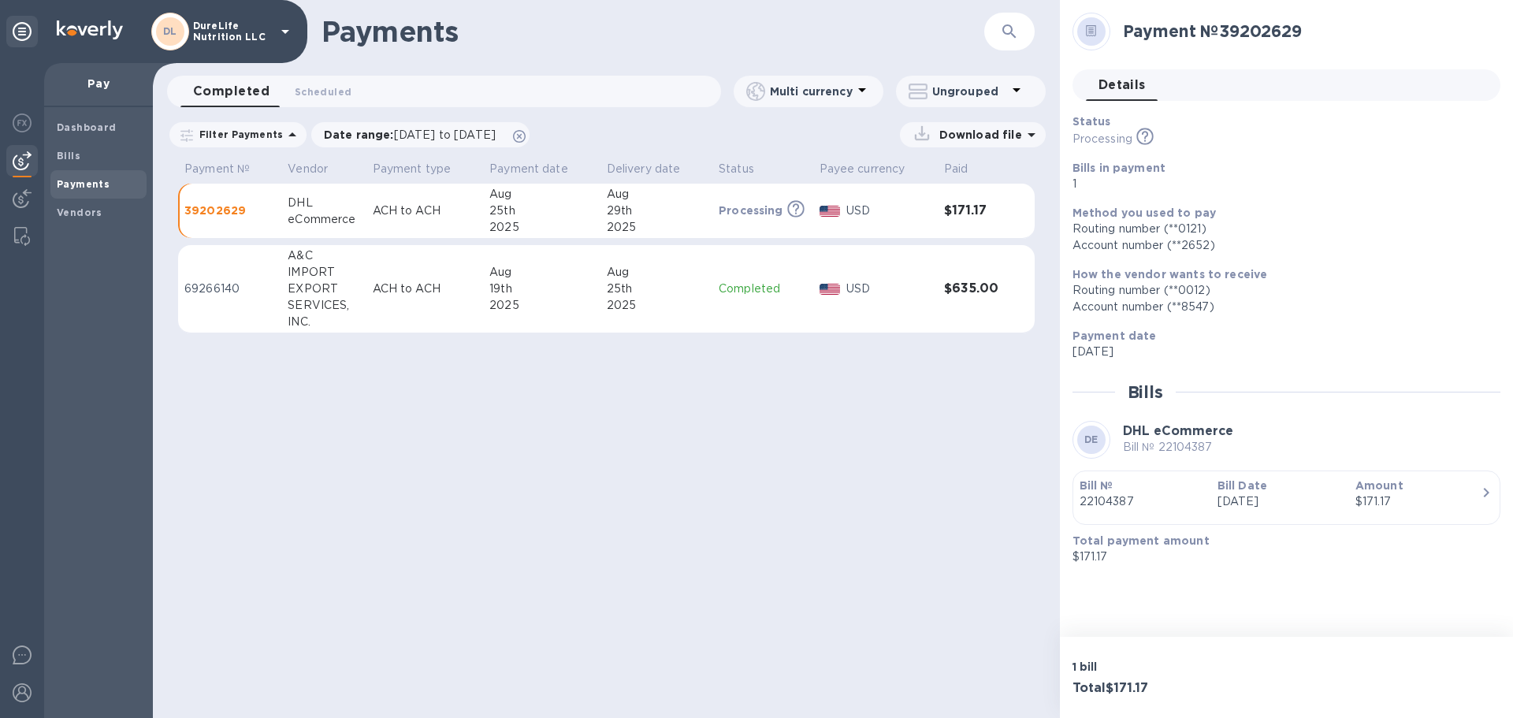
scroll to position [403, 0]
click at [312, 95] on span "Scheduled 0" at bounding box center [323, 92] width 57 height 17
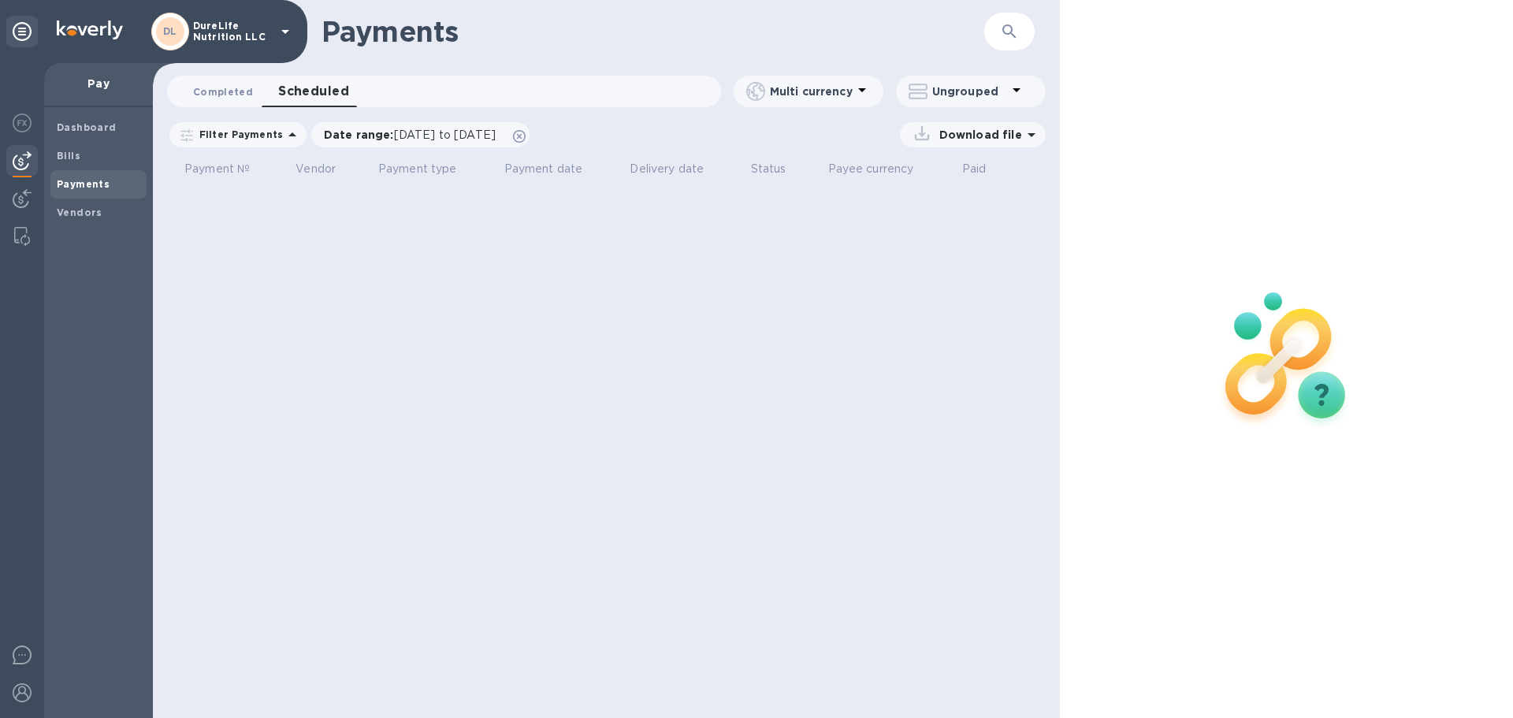
click at [196, 102] on button "Completed 0" at bounding box center [222, 92] width 85 height 32
